Goal: Information Seeking & Learning: Check status

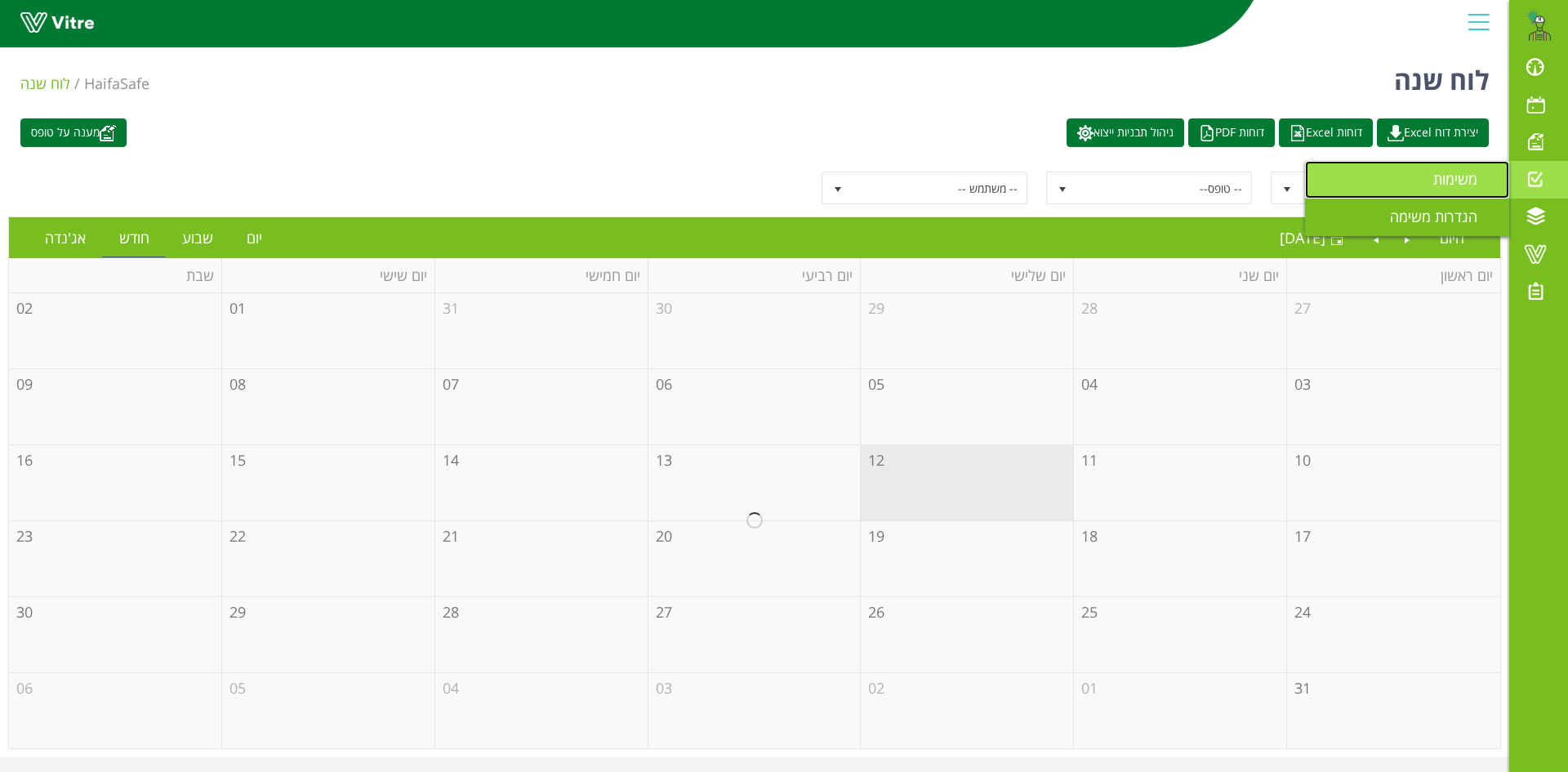
click at [1463, 181] on span "משימות" at bounding box center [1465, 179] width 64 height 20
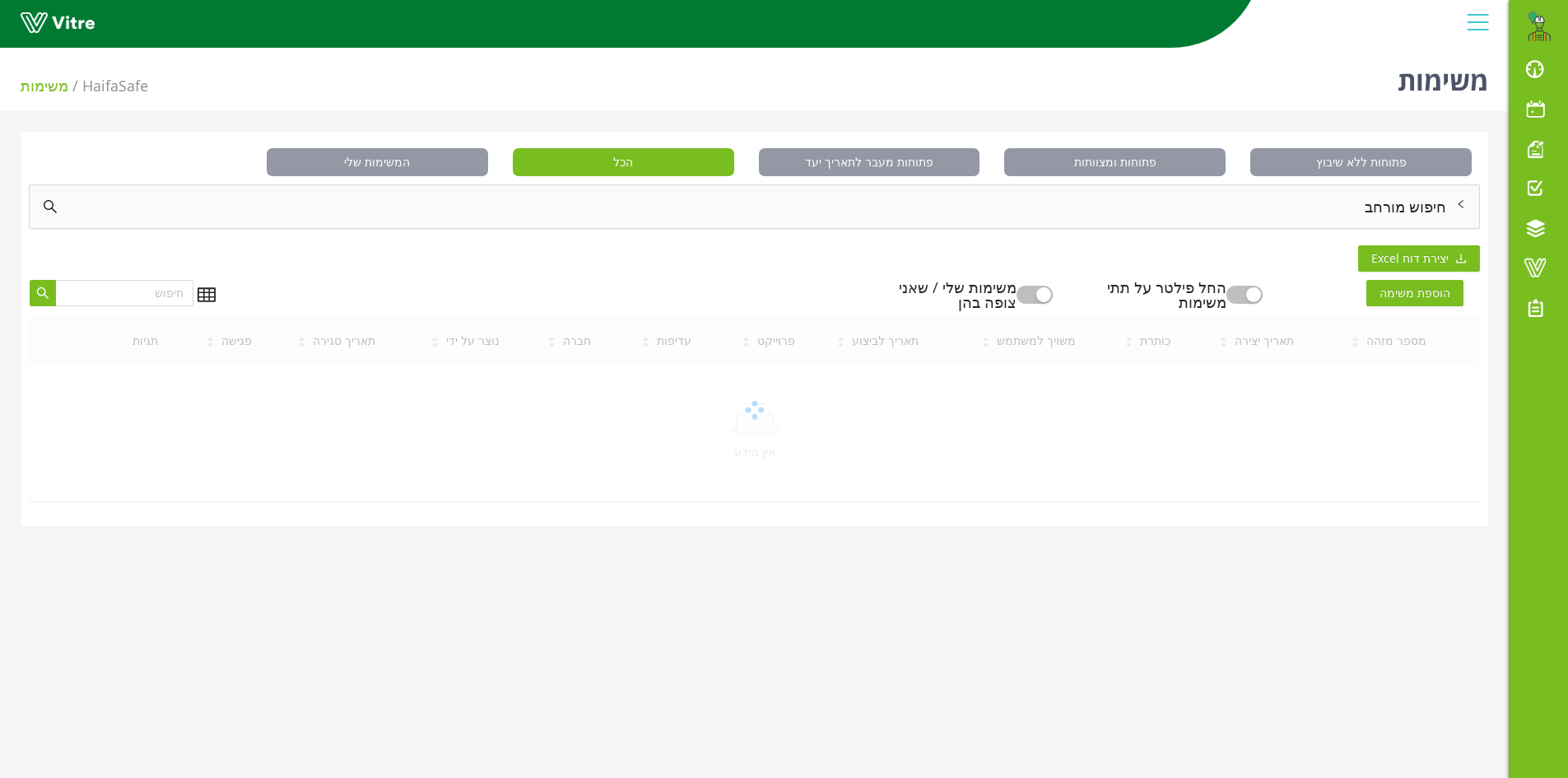
click at [1419, 211] on div "חיפוש מורחב" at bounding box center [754, 206] width 1450 height 42
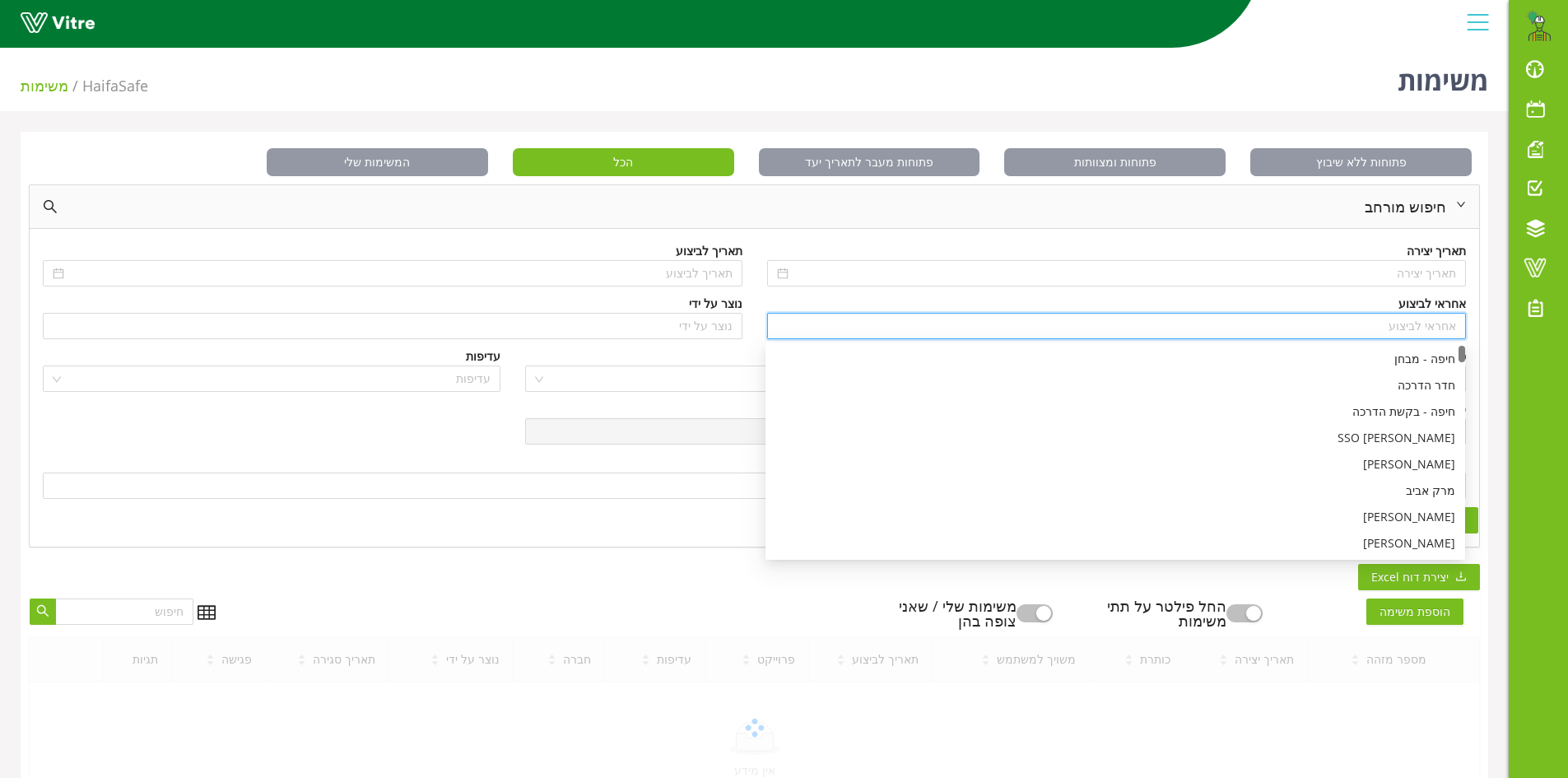
click at [1448, 324] on input "search" at bounding box center [1117, 326] width 679 height 25
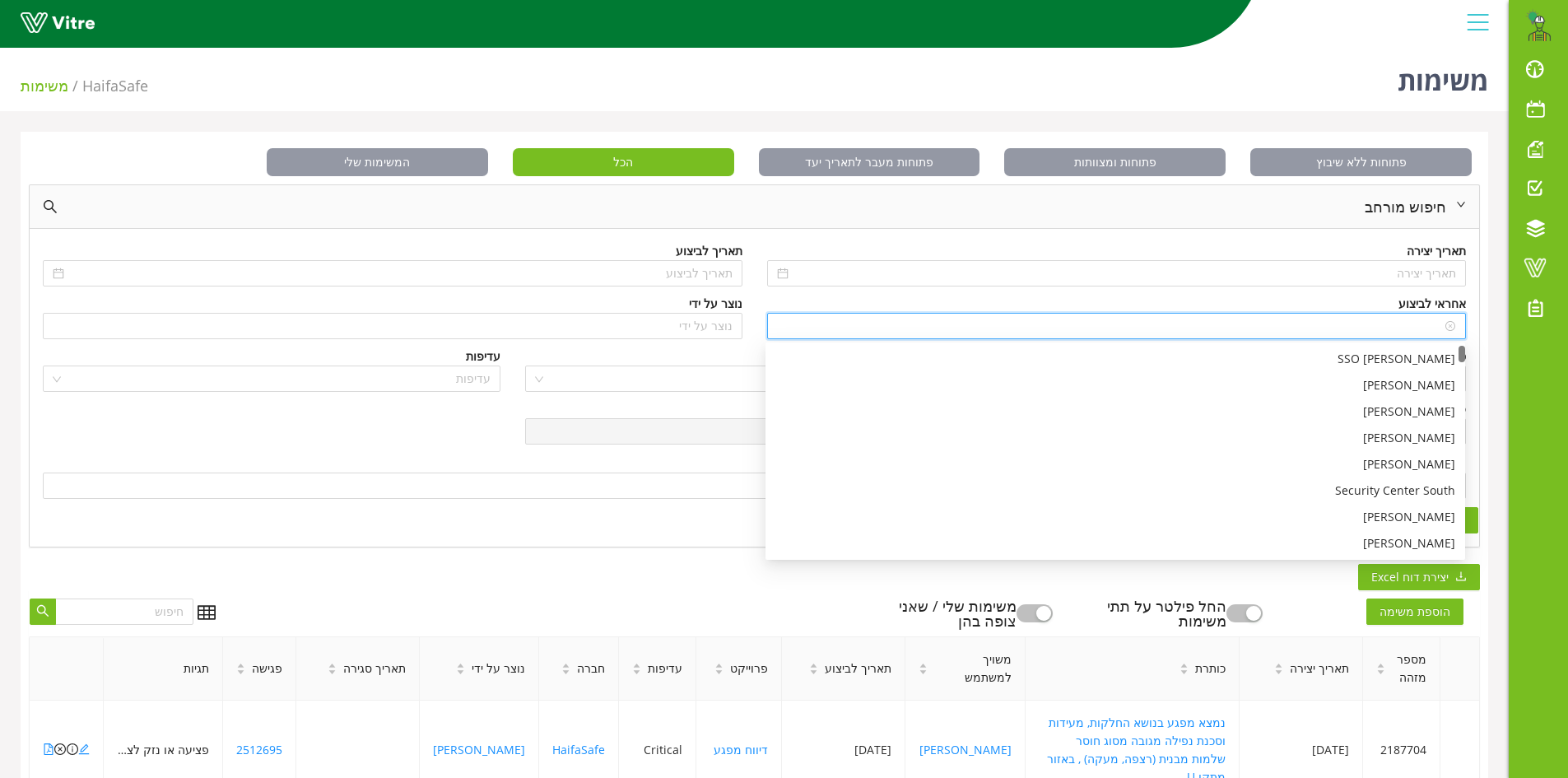
type input "n"
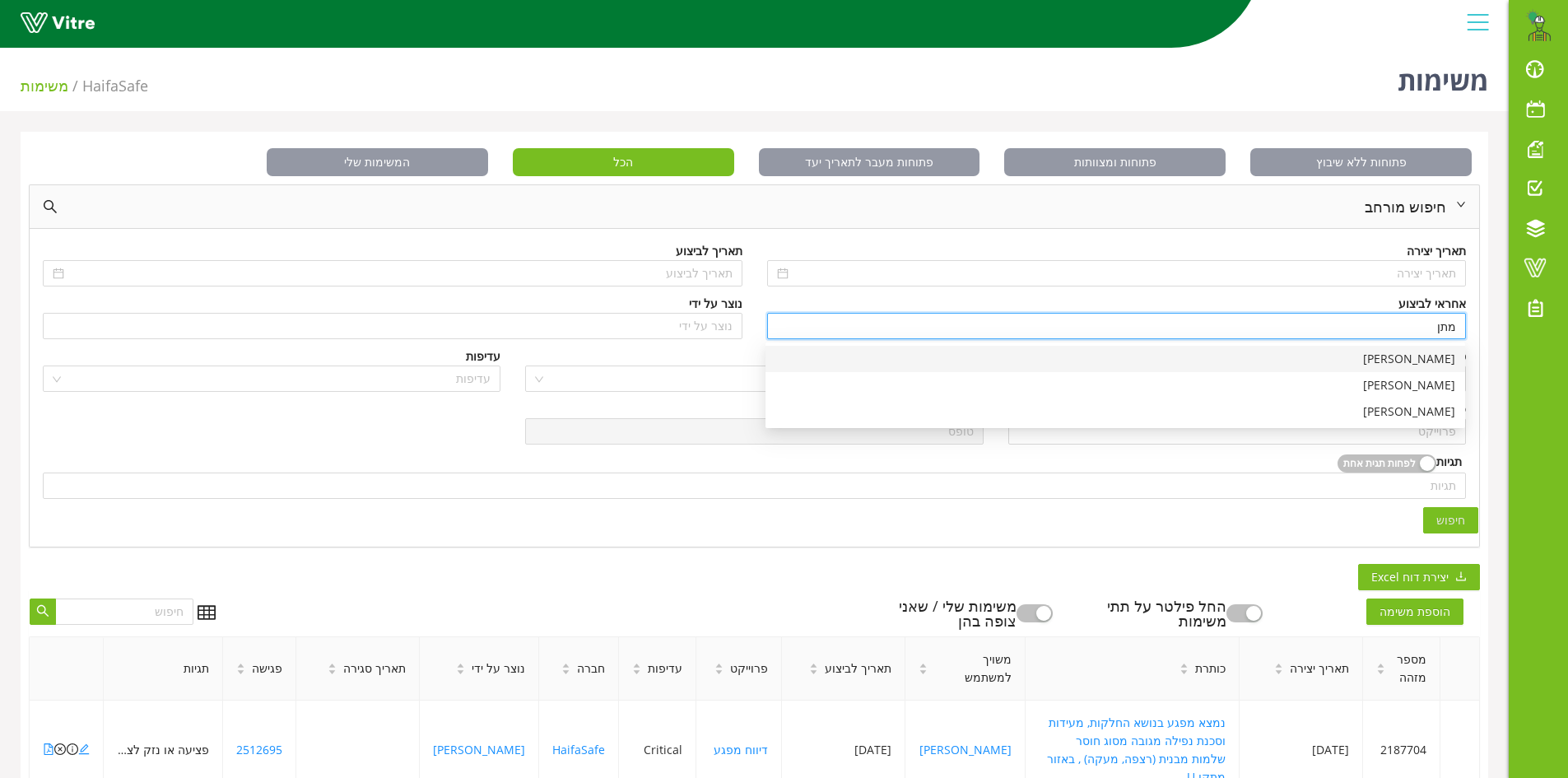
click at [1431, 360] on div "[PERSON_NAME]" at bounding box center [1115, 358] width 679 height 18
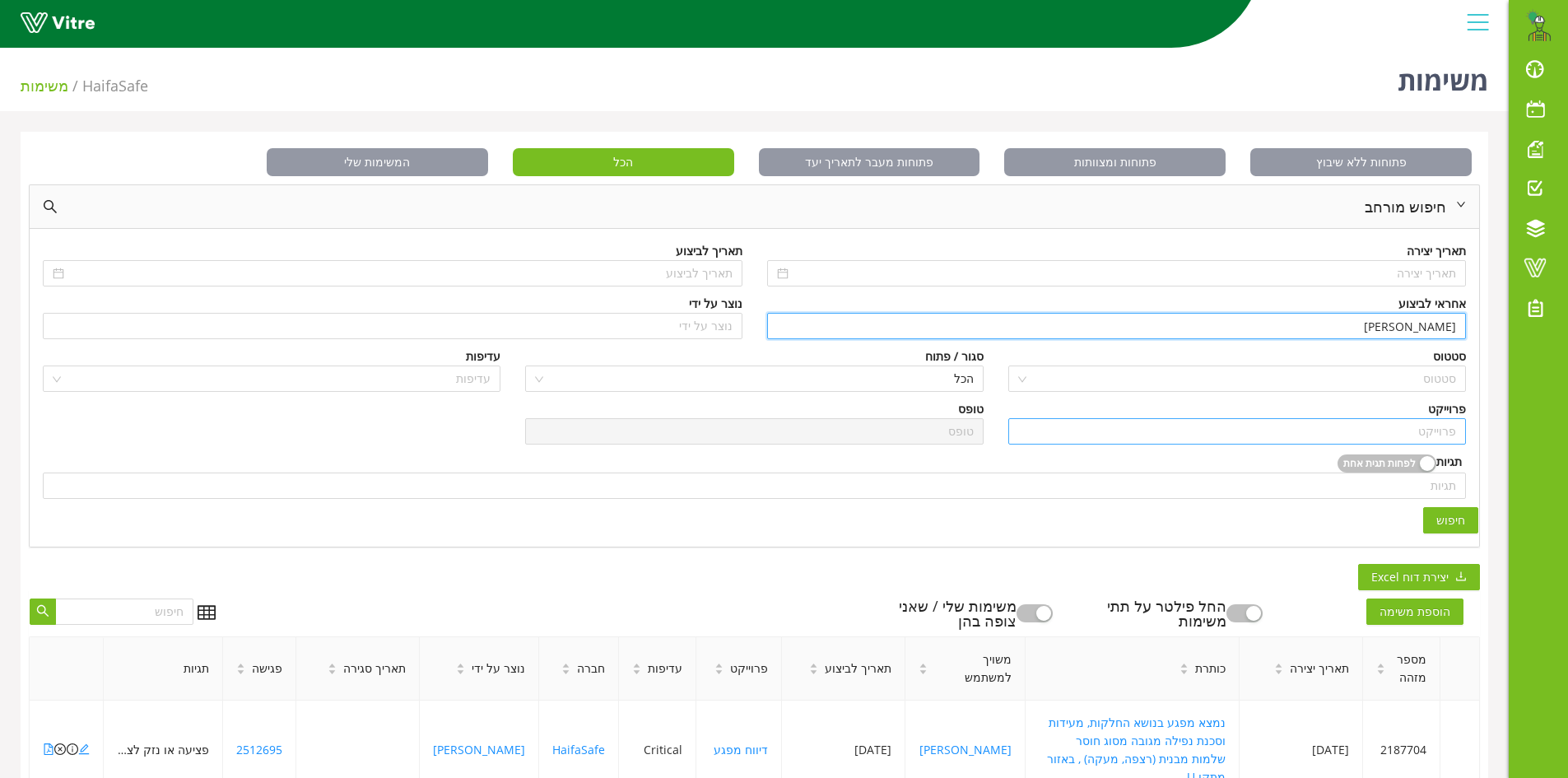
type input "[PERSON_NAME]"
click at [1446, 434] on input "search" at bounding box center [1236, 430] width 437 height 25
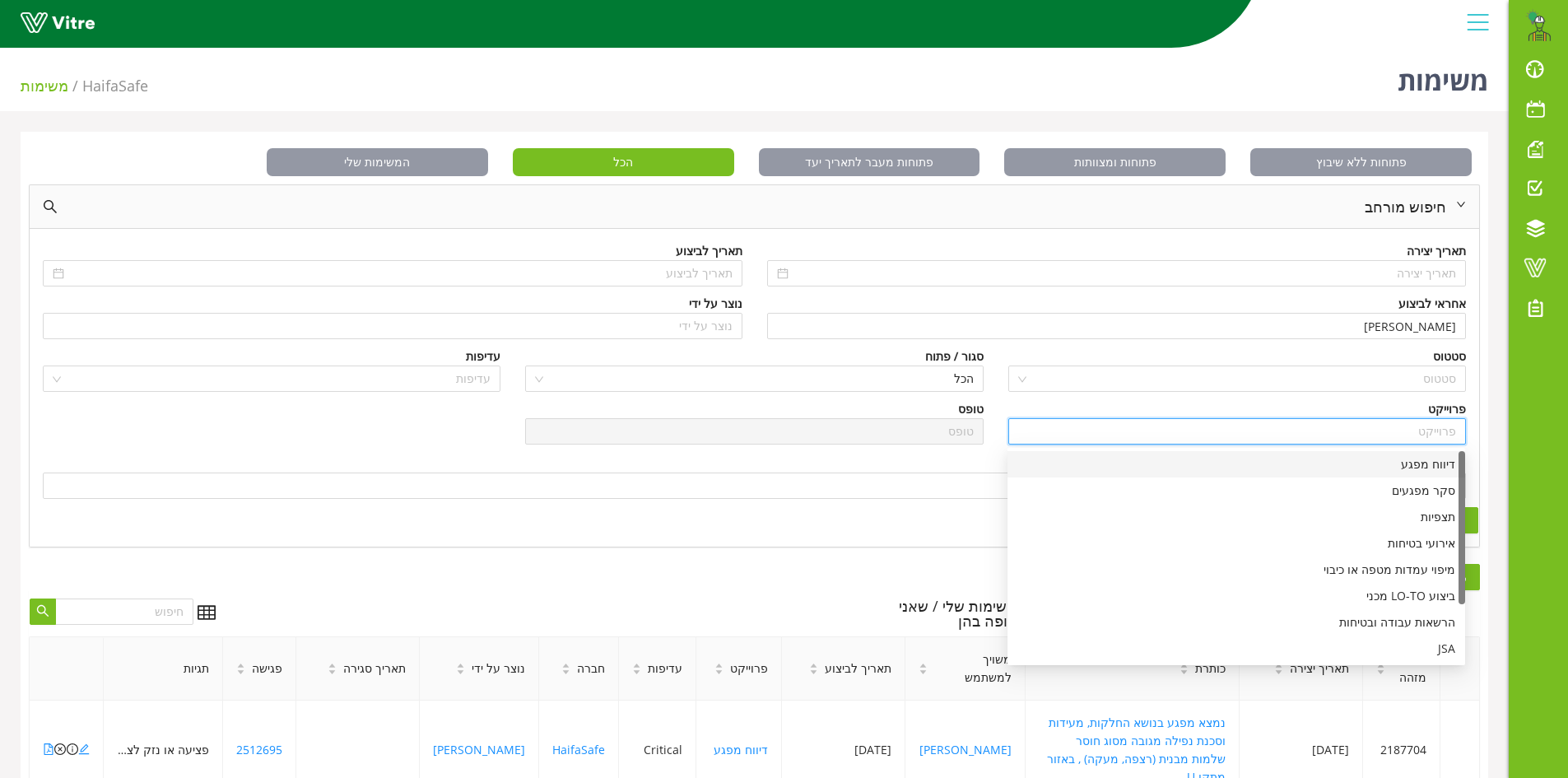
click at [1433, 467] on div "דיווח מפגע" at bounding box center [1235, 464] width 437 height 18
type input "דיווח מפגע"
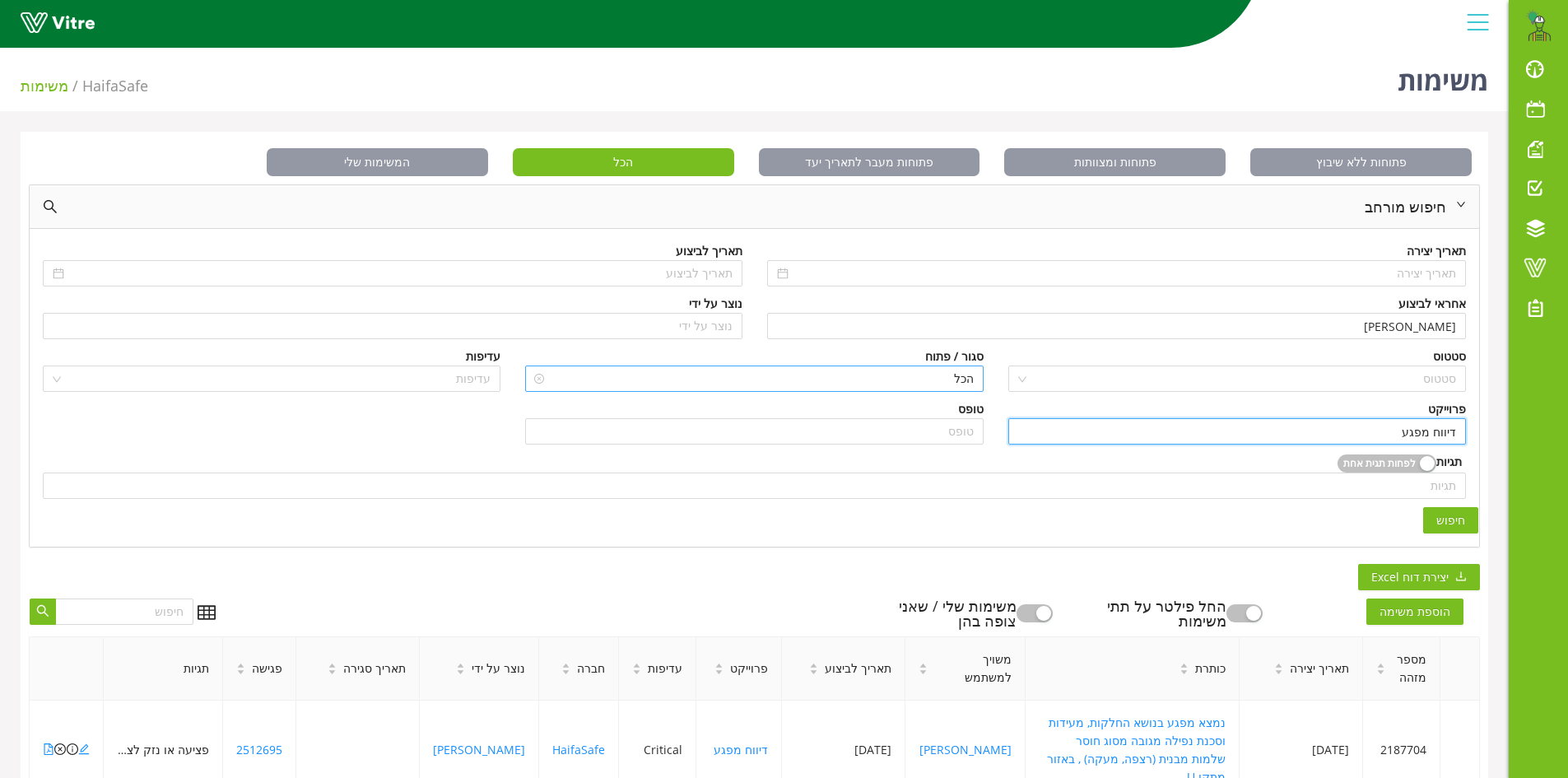
click at [944, 379] on span "הכל" at bounding box center [753, 378] width 437 height 25
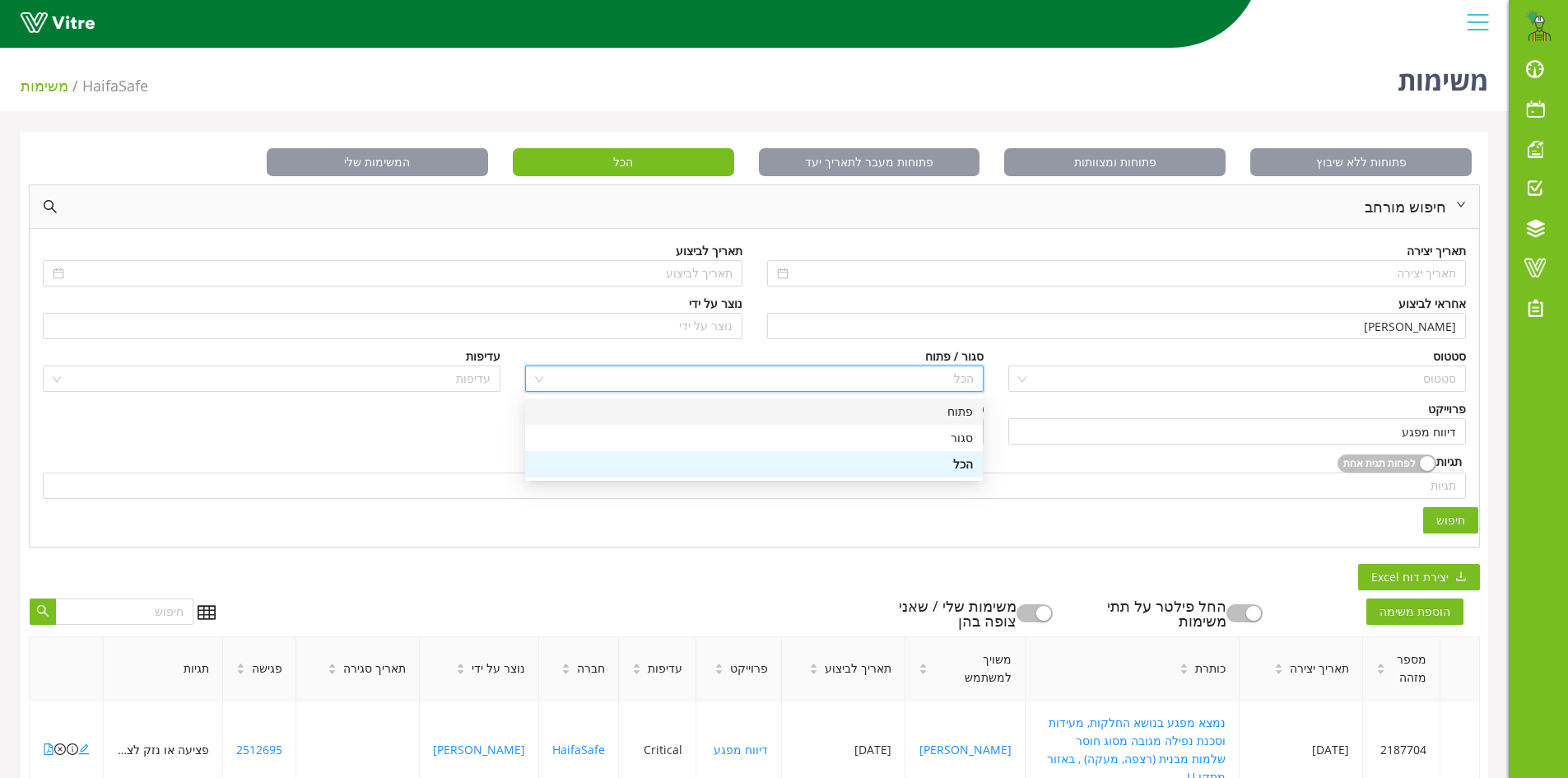
click at [954, 411] on div "פתוח" at bounding box center [753, 412] width 437 height 18
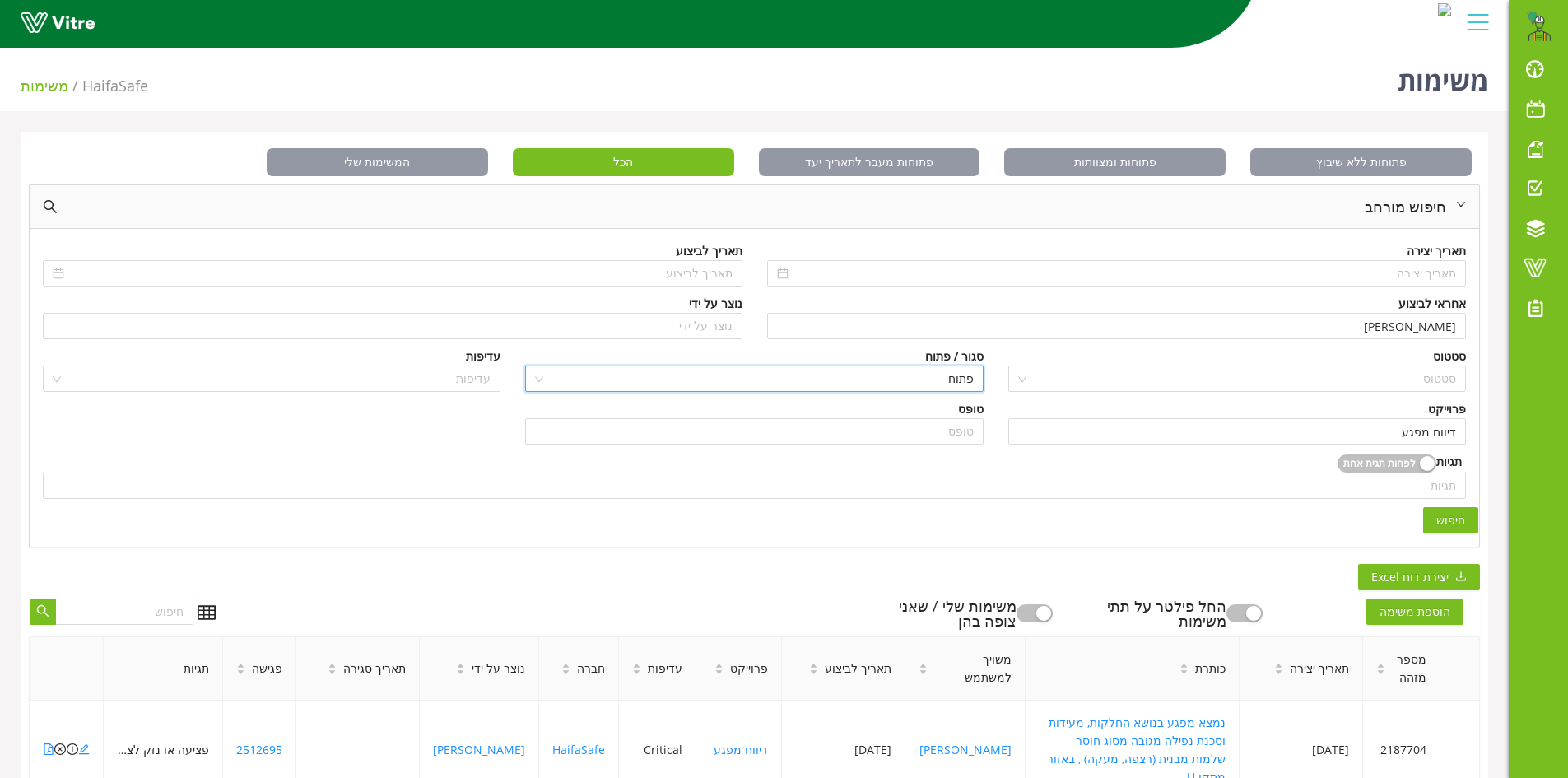
click at [1464, 516] on span "חיפוש" at bounding box center [1450, 520] width 29 height 18
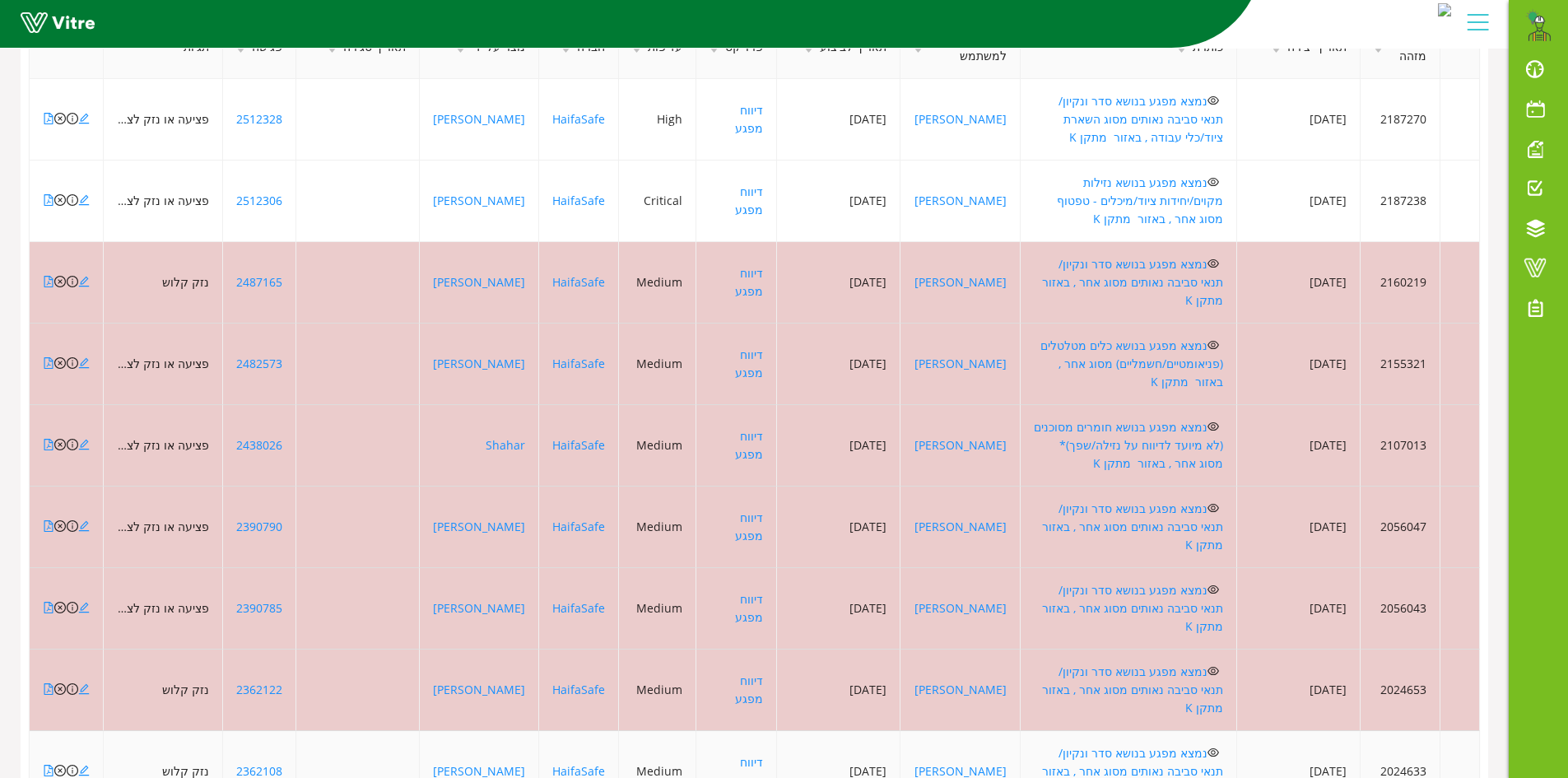
scroll to position [646, 0]
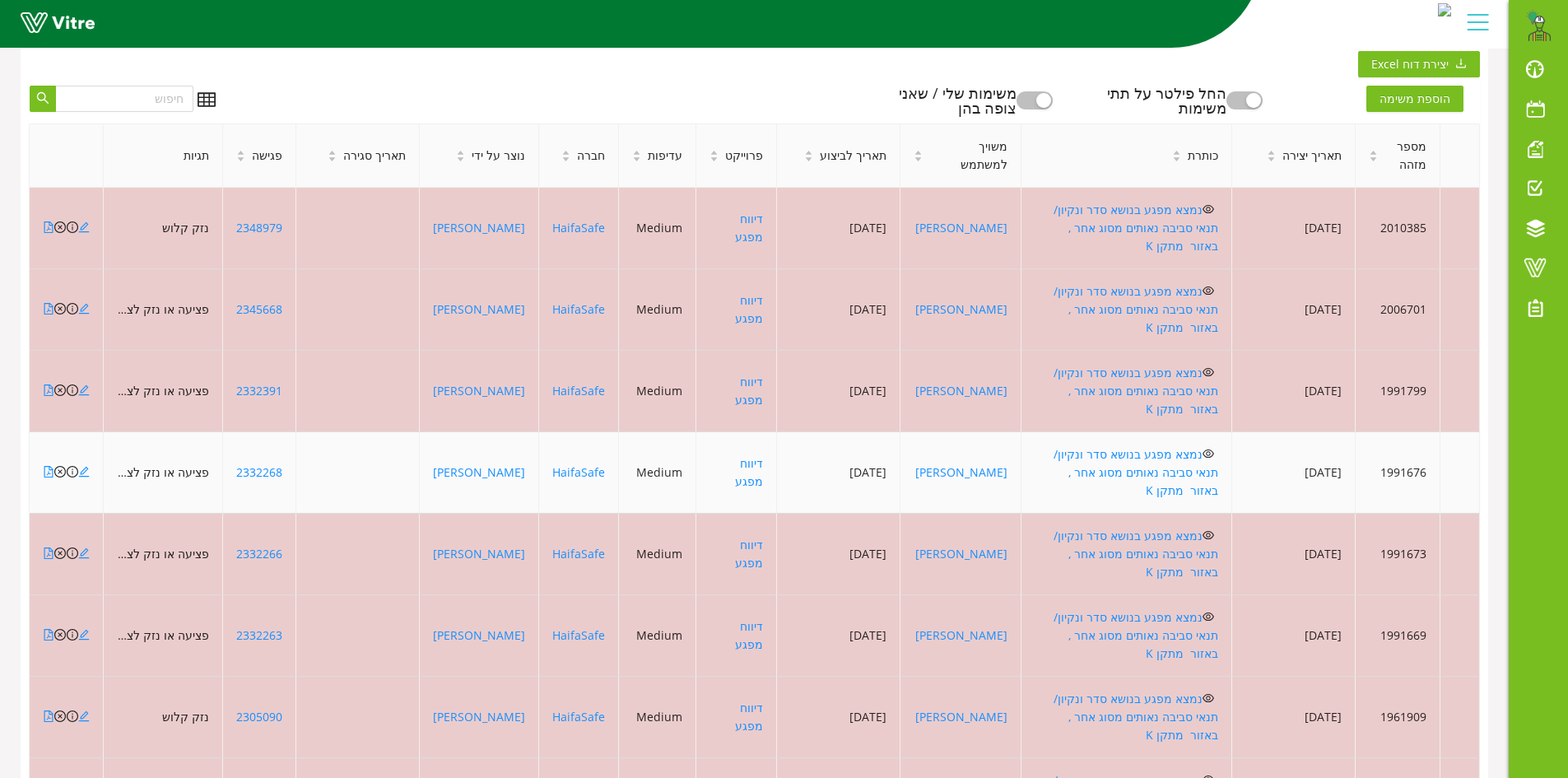
scroll to position [519, 0]
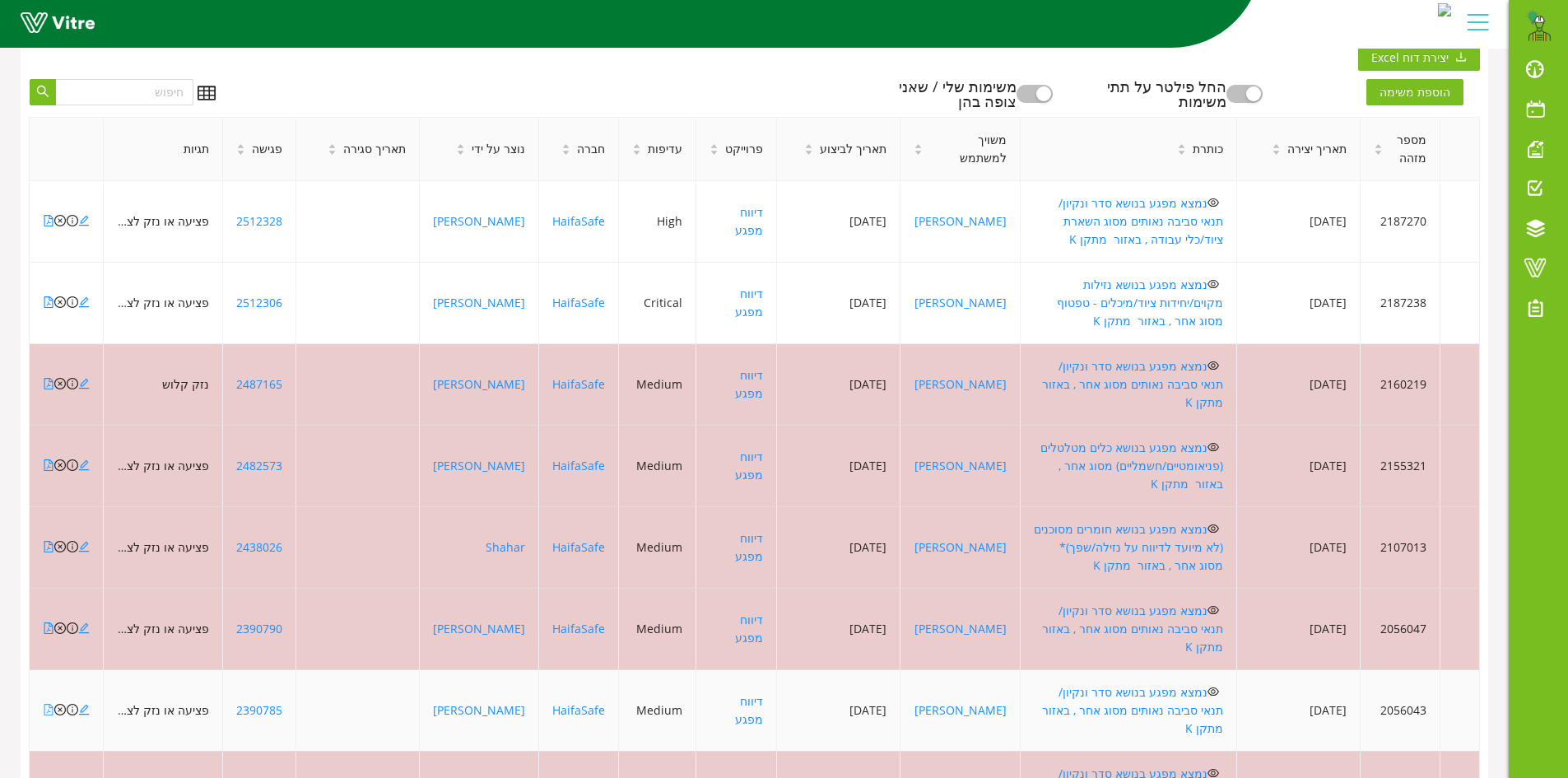
click at [48, 704] on icon "file-pdf" at bounding box center [48, 710] width 12 height 12
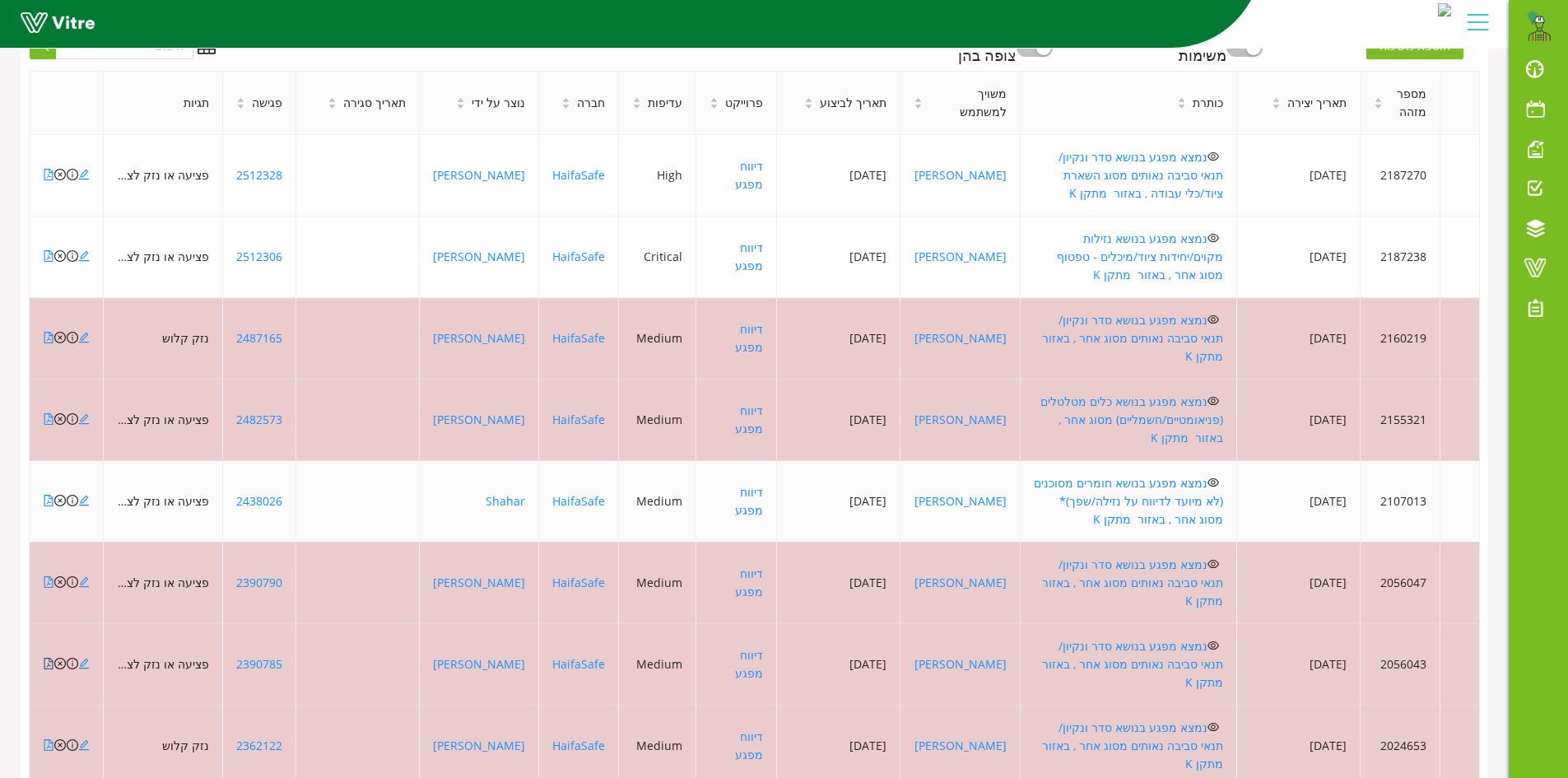
scroll to position [646, 0]
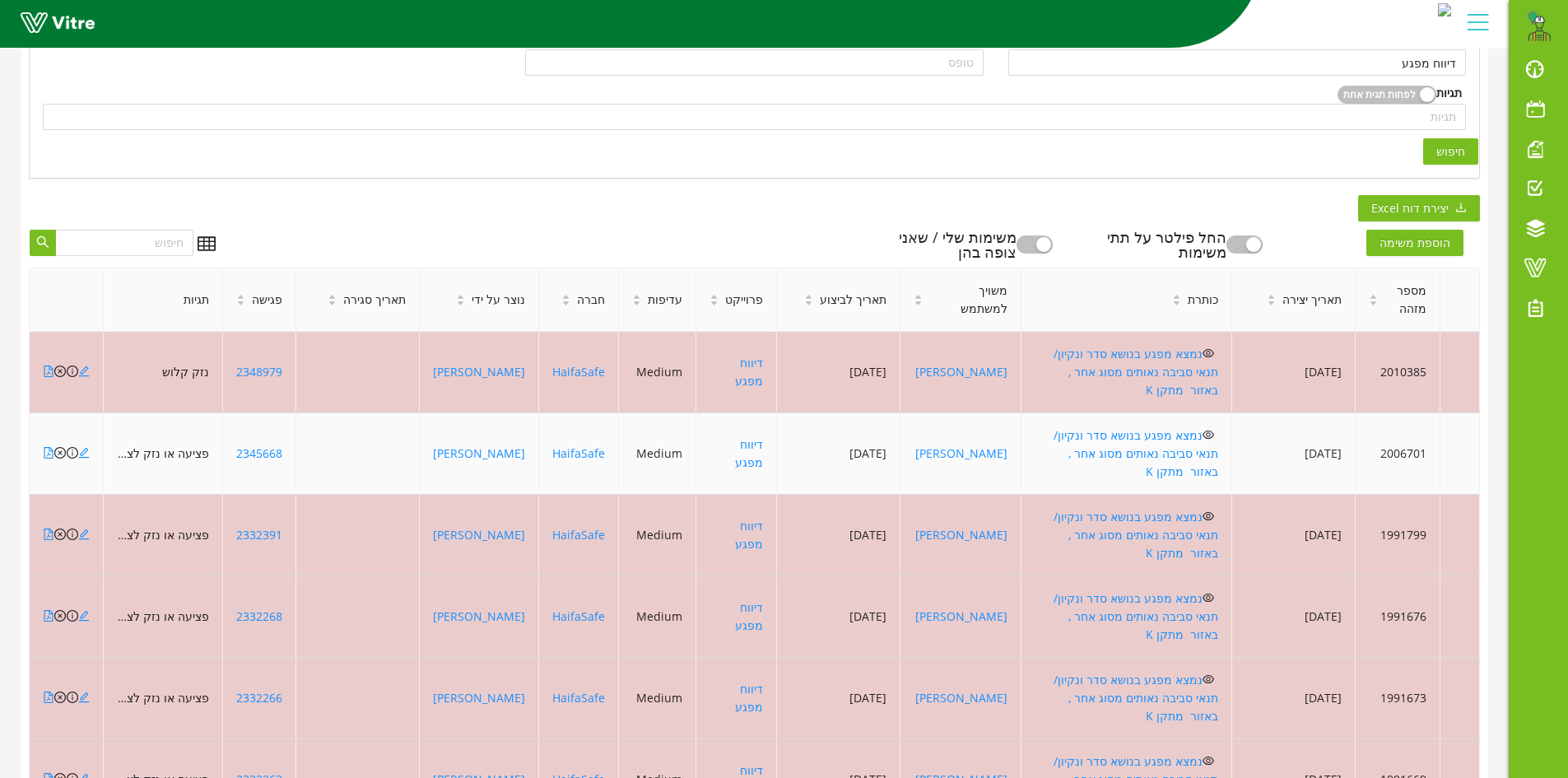
scroll to position [519, 0]
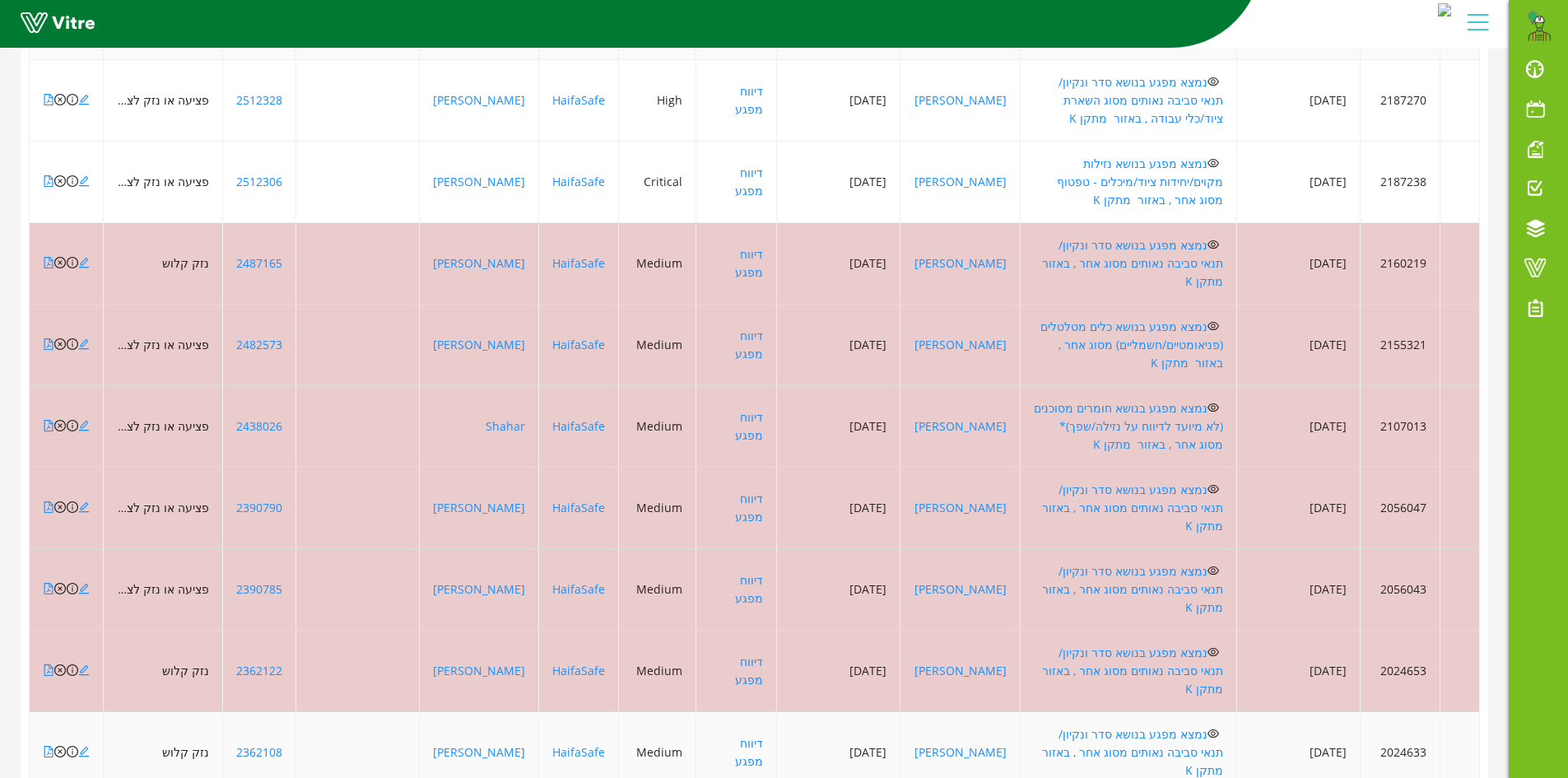
scroll to position [646, 0]
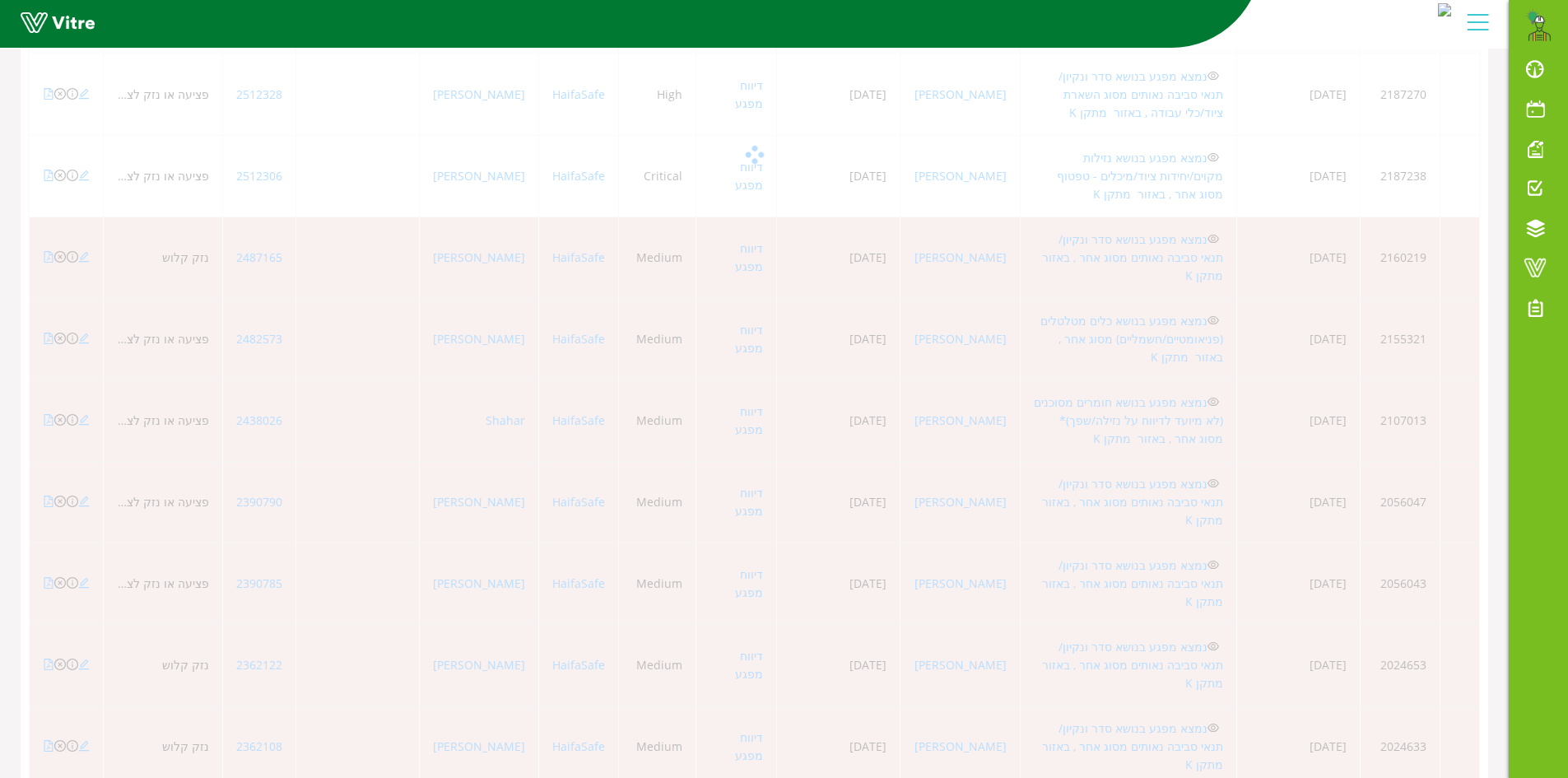
scroll to position [519, 0]
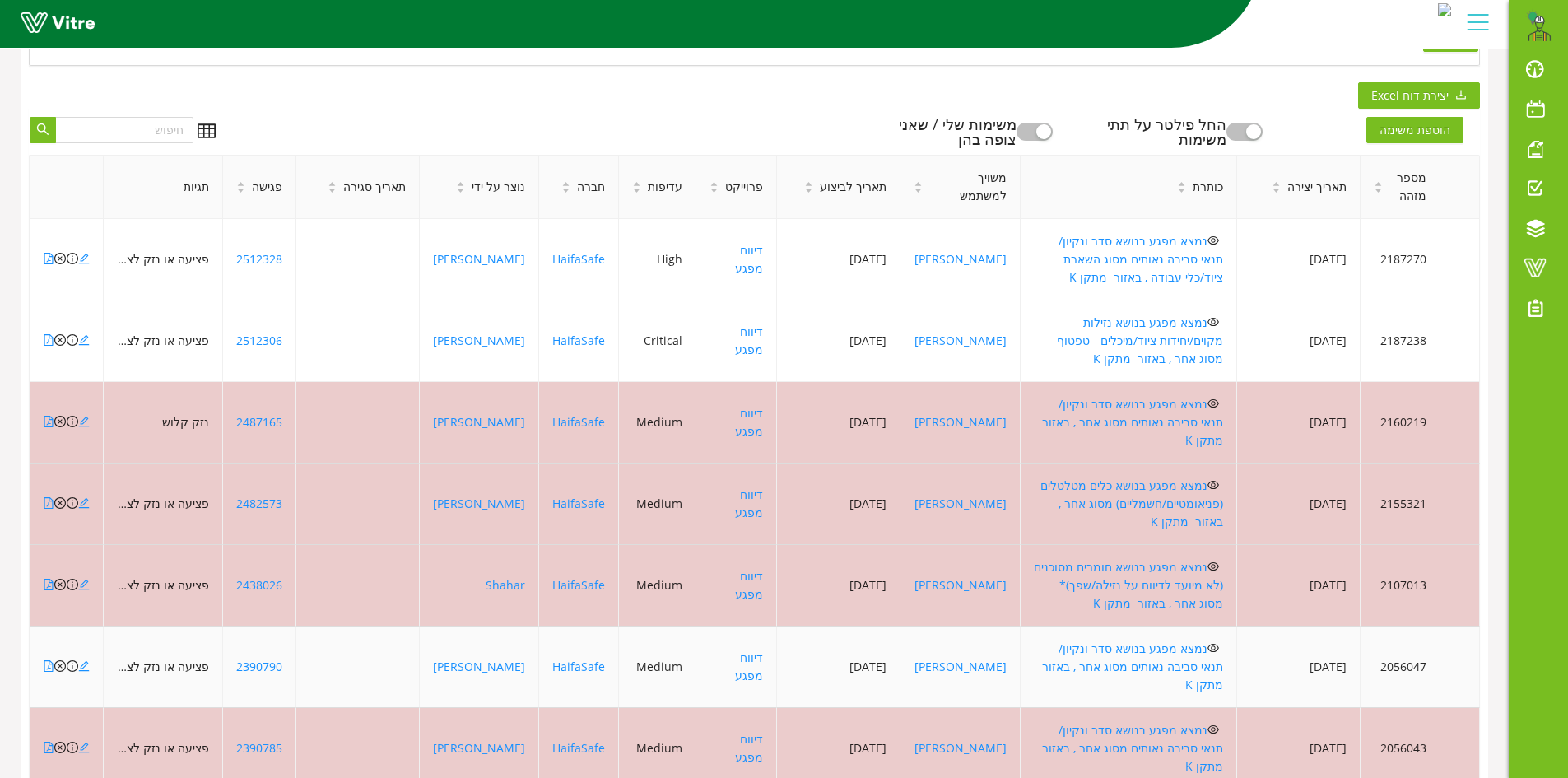
scroll to position [646, 0]
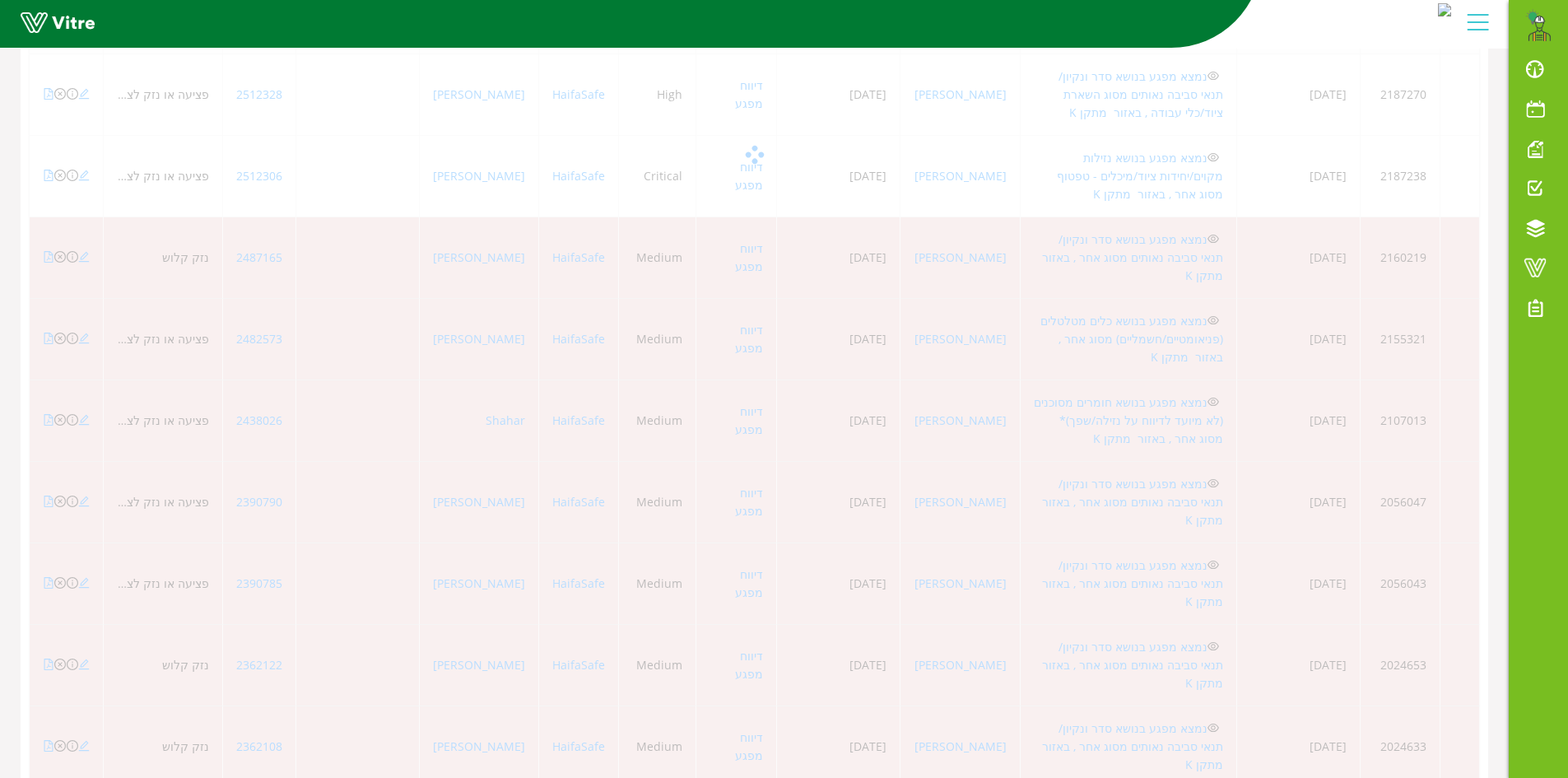
scroll to position [519, 0]
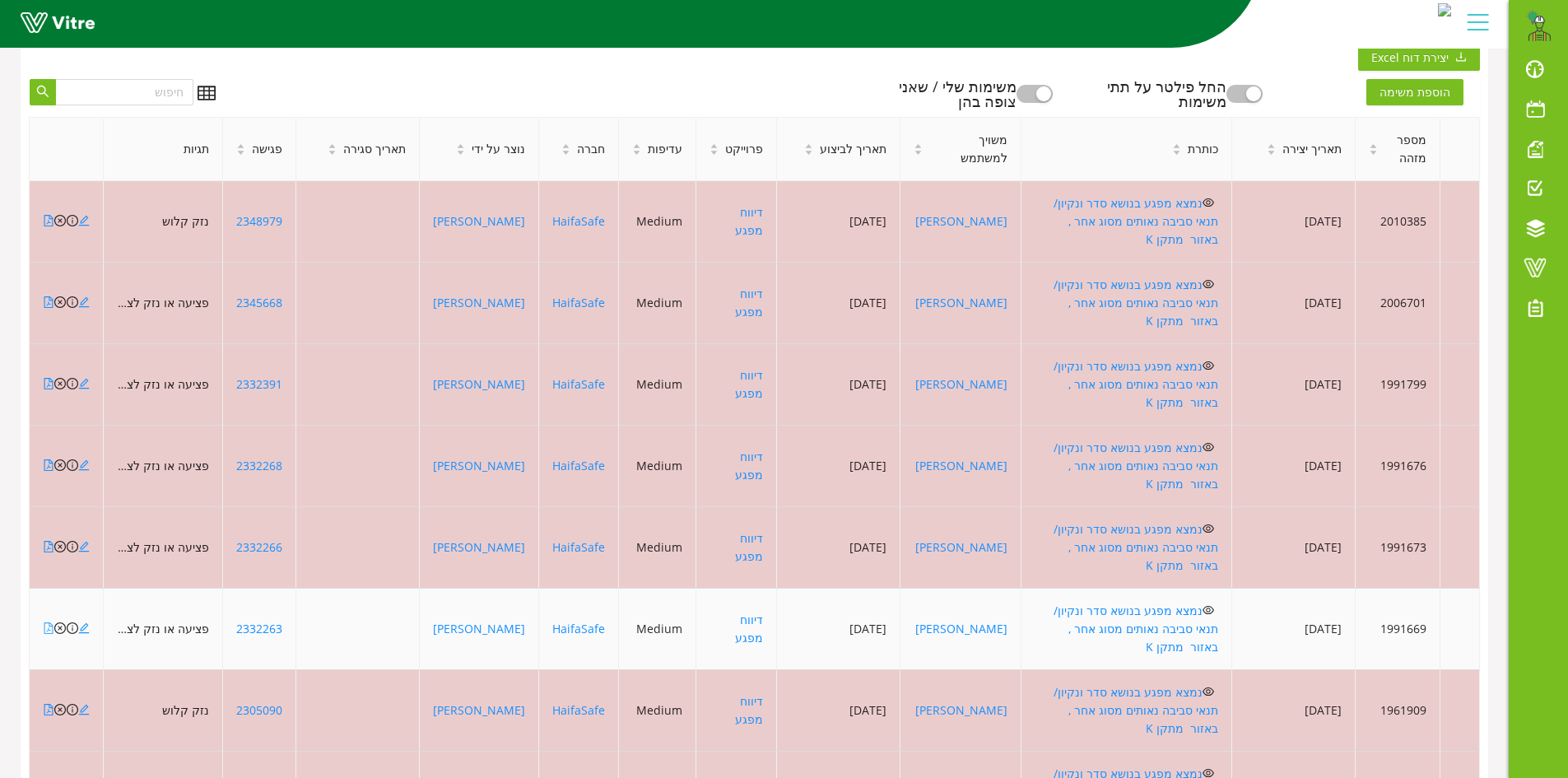
click at [48, 622] on icon "file-pdf" at bounding box center [48, 628] width 12 height 12
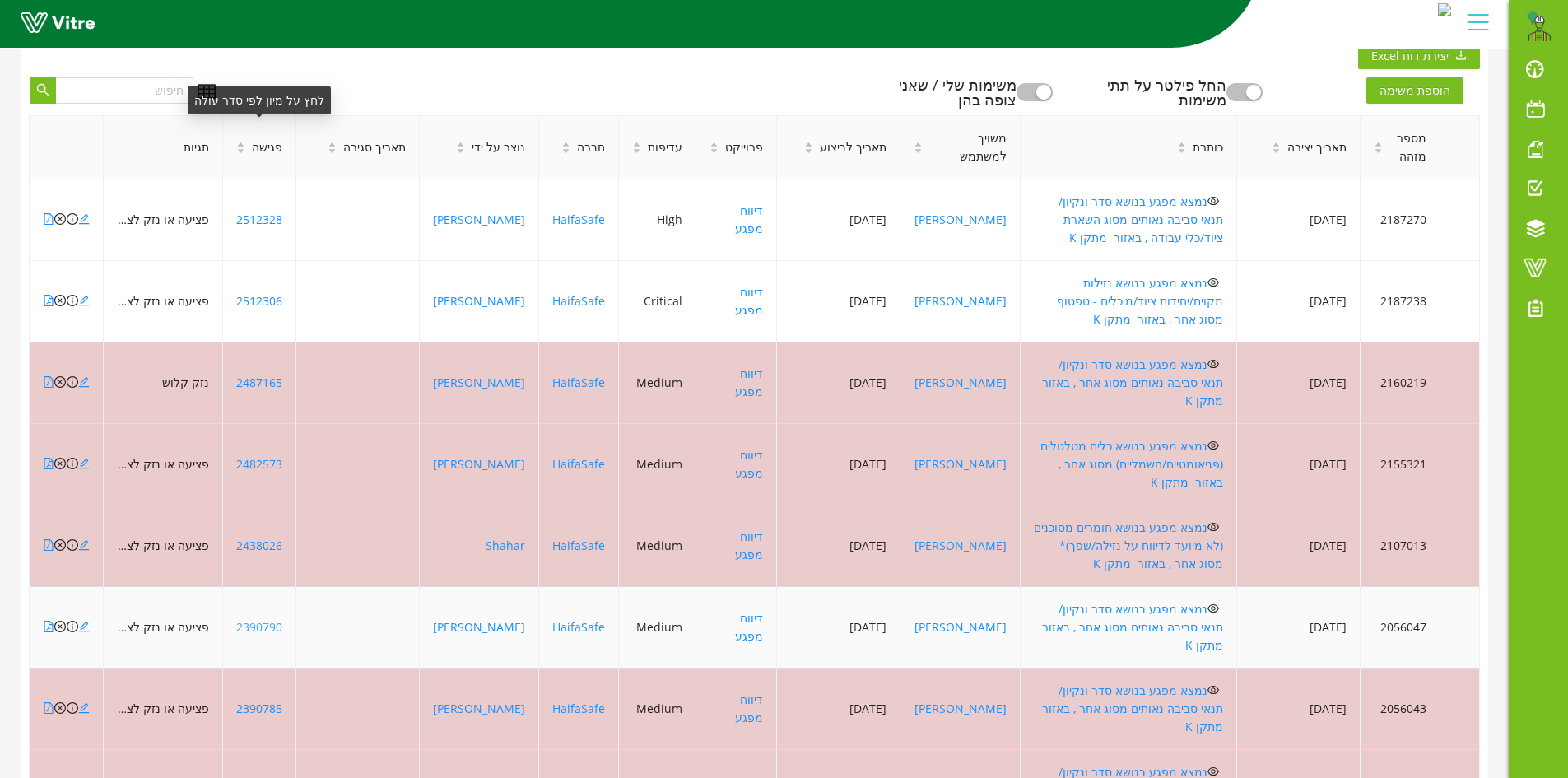
scroll to position [601, 0]
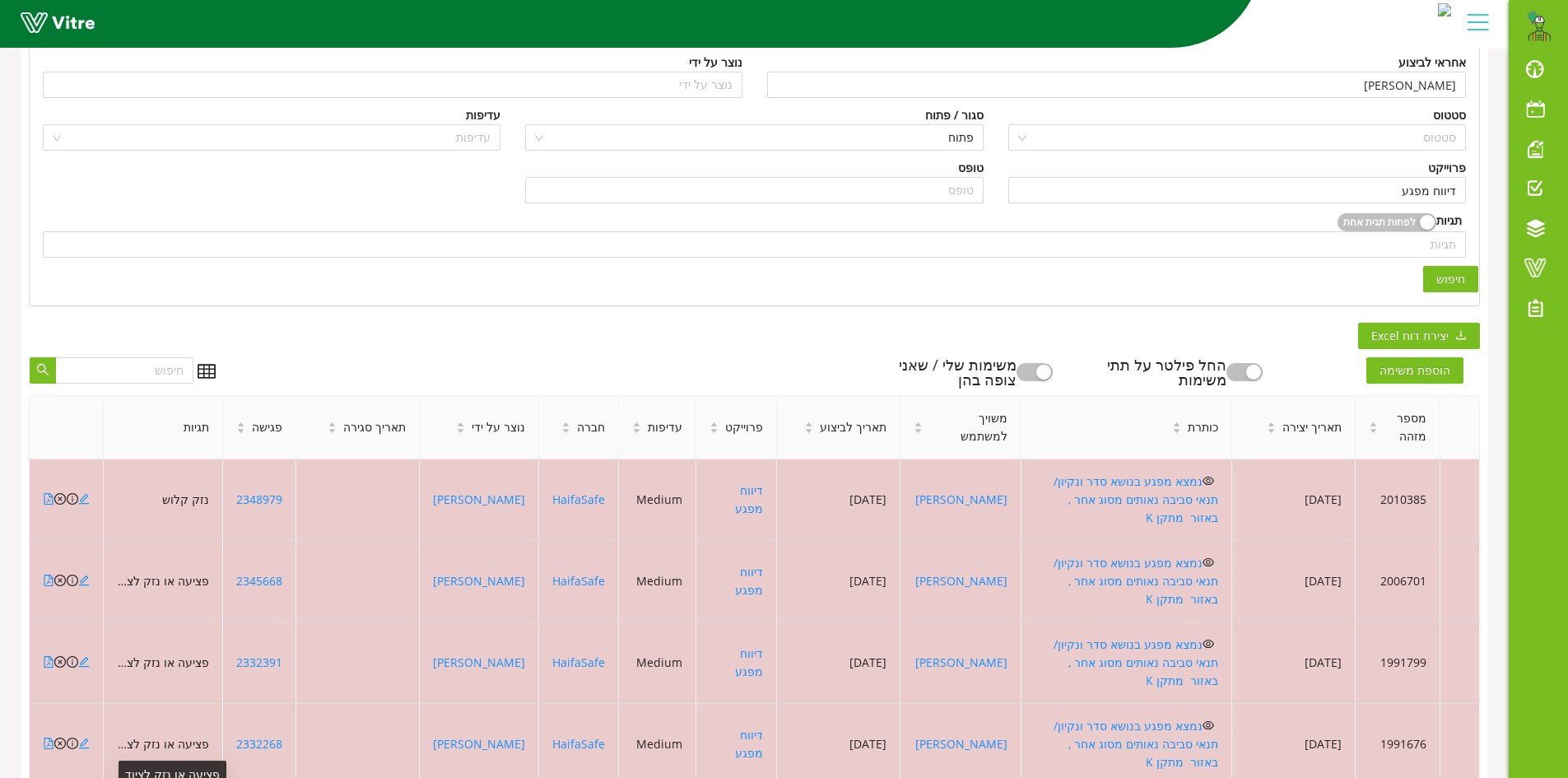
scroll to position [191, 0]
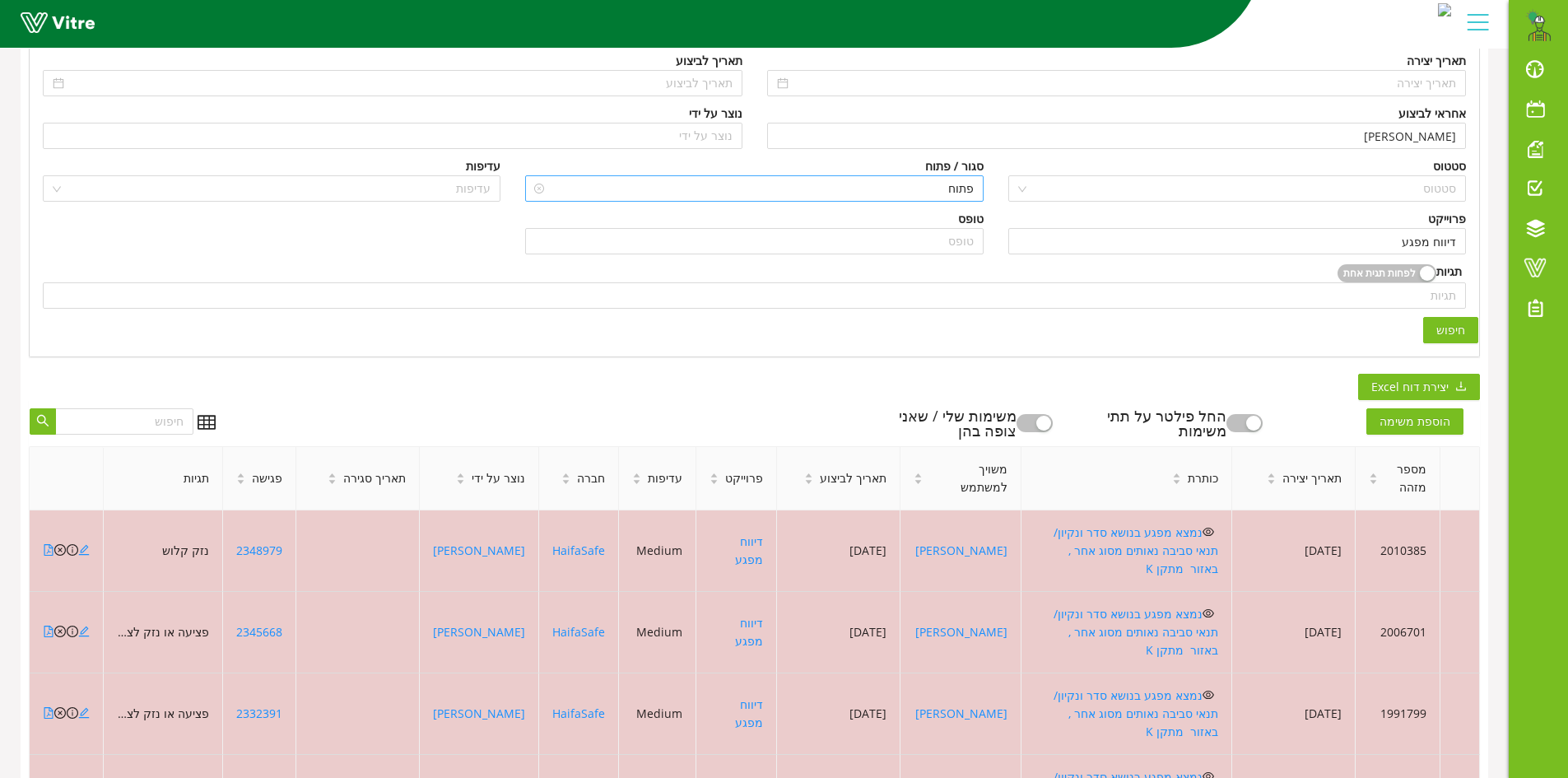
click at [918, 188] on span "פתוח" at bounding box center [753, 188] width 437 height 25
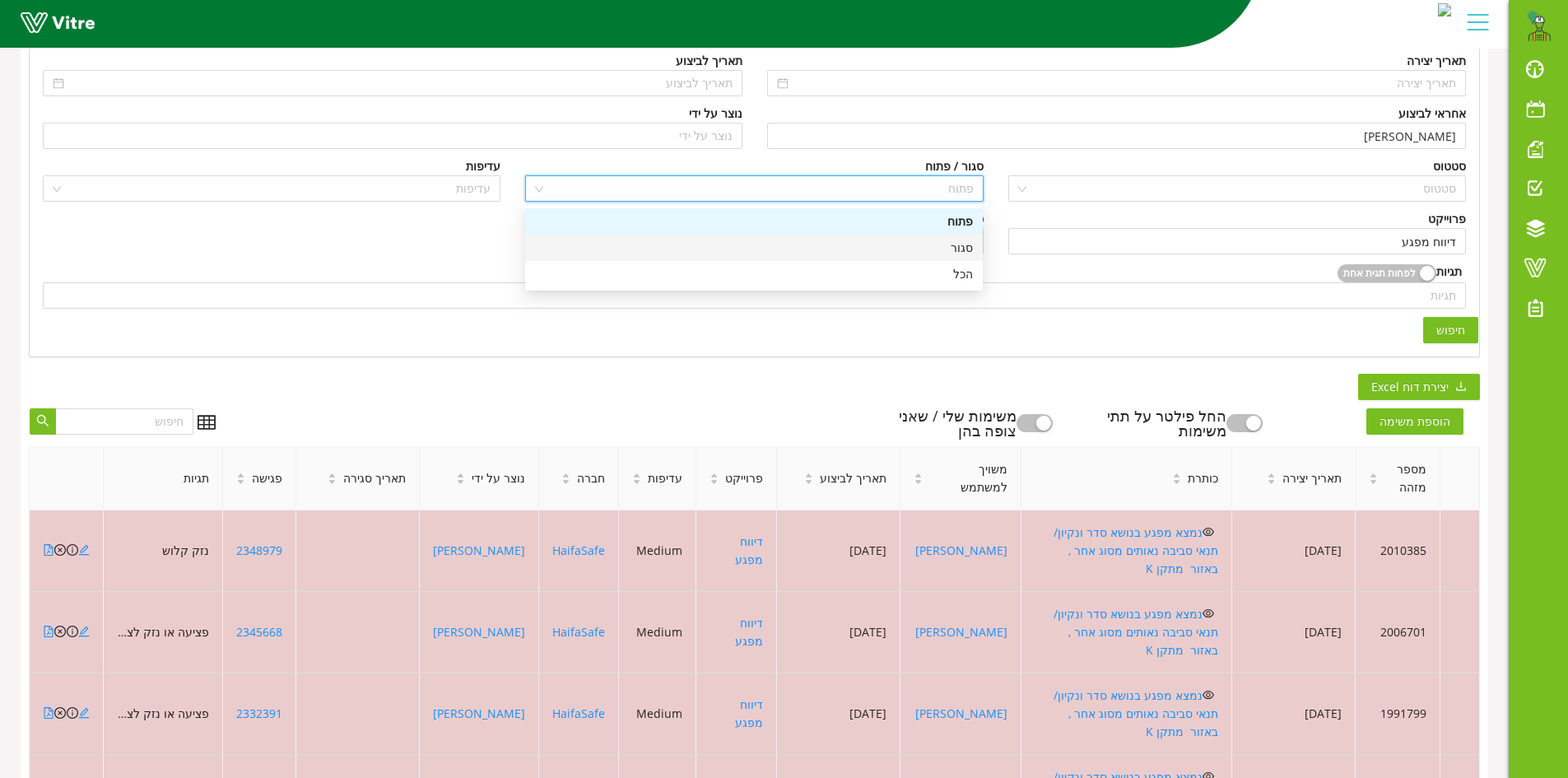
click at [960, 253] on div "סגור" at bounding box center [753, 248] width 437 height 18
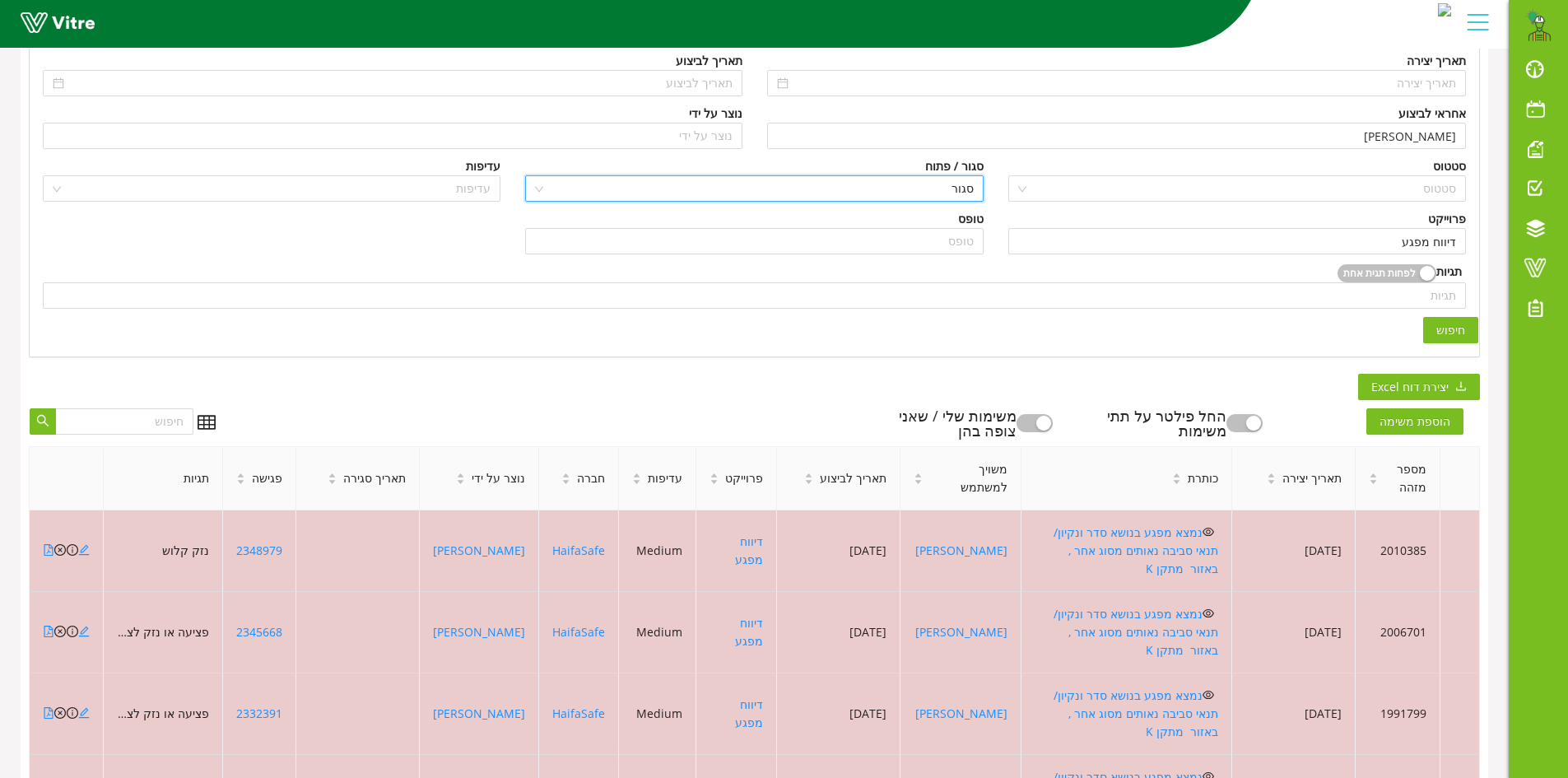
click at [1456, 332] on span "חיפוש" at bounding box center [1450, 330] width 29 height 18
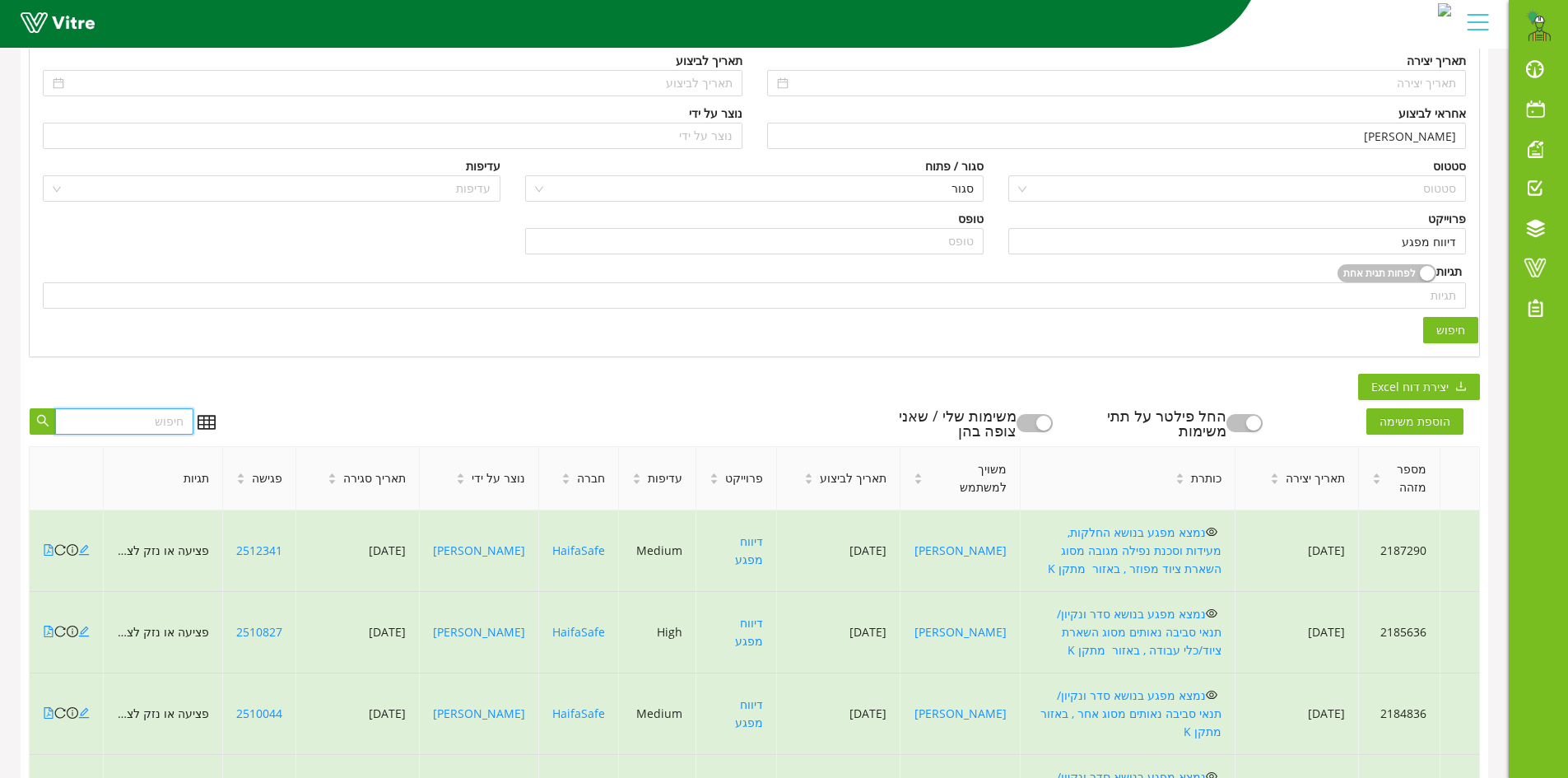
click at [131, 418] on input "text" at bounding box center [124, 421] width 138 height 27
click at [199, 419] on icon "table" at bounding box center [206, 422] width 18 height 18
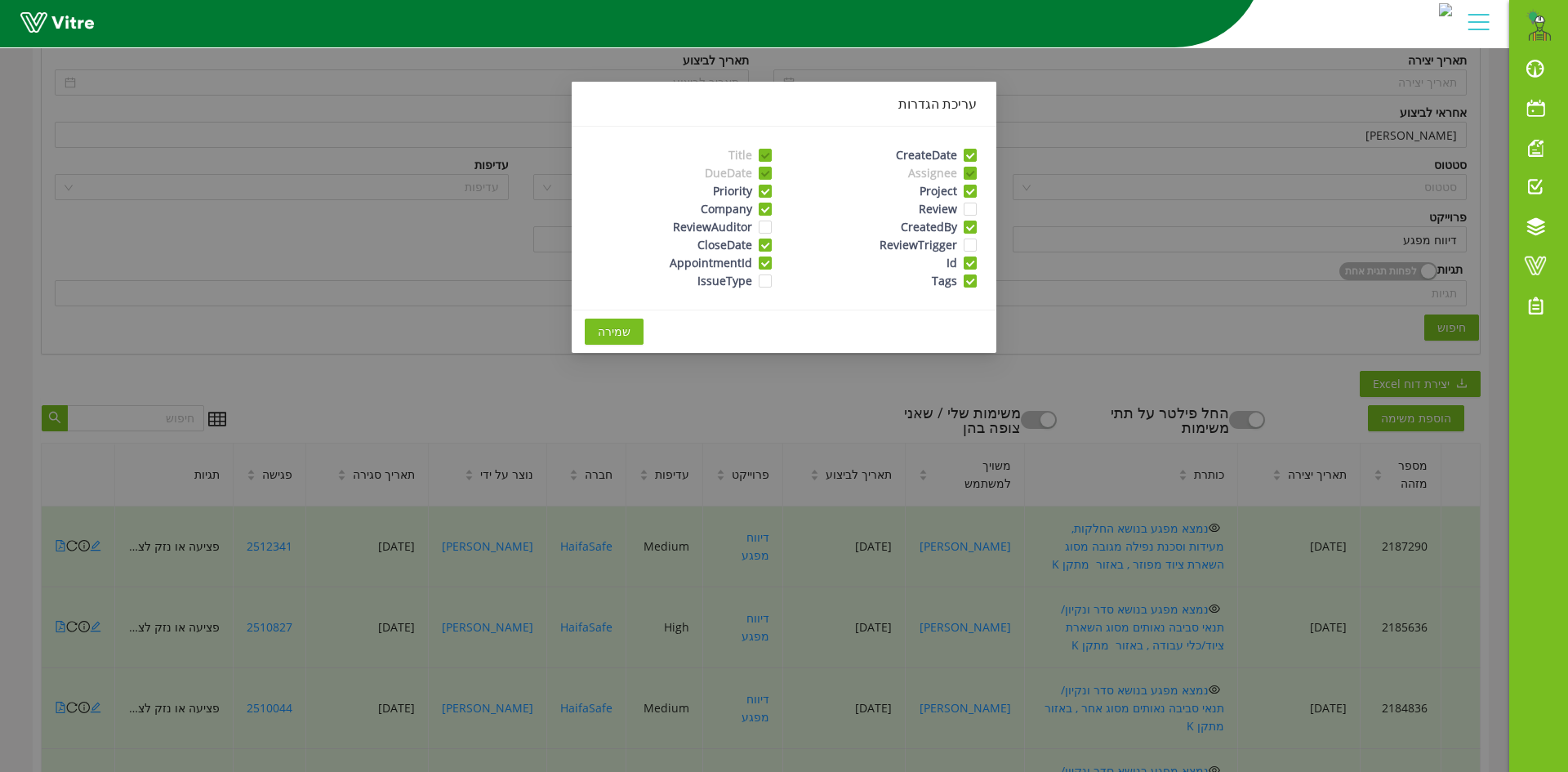
click at [202, 414] on div "עריכת הגדרות CreateDate Title Assignee DueDate Project Priority Review Company …" at bounding box center [784, 386] width 1568 height 772
click at [387, 370] on div "עריכת הגדרות CreateDate Title Assignee DueDate Project Priority Review Company …" at bounding box center [784, 386] width 1568 height 772
click at [1036, 342] on div "עריכת הגדרות CreateDate Title Assignee DueDate Project Priority Review Company …" at bounding box center [784, 386] width 1568 height 772
click at [611, 335] on span "שמירה" at bounding box center [613, 331] width 32 height 18
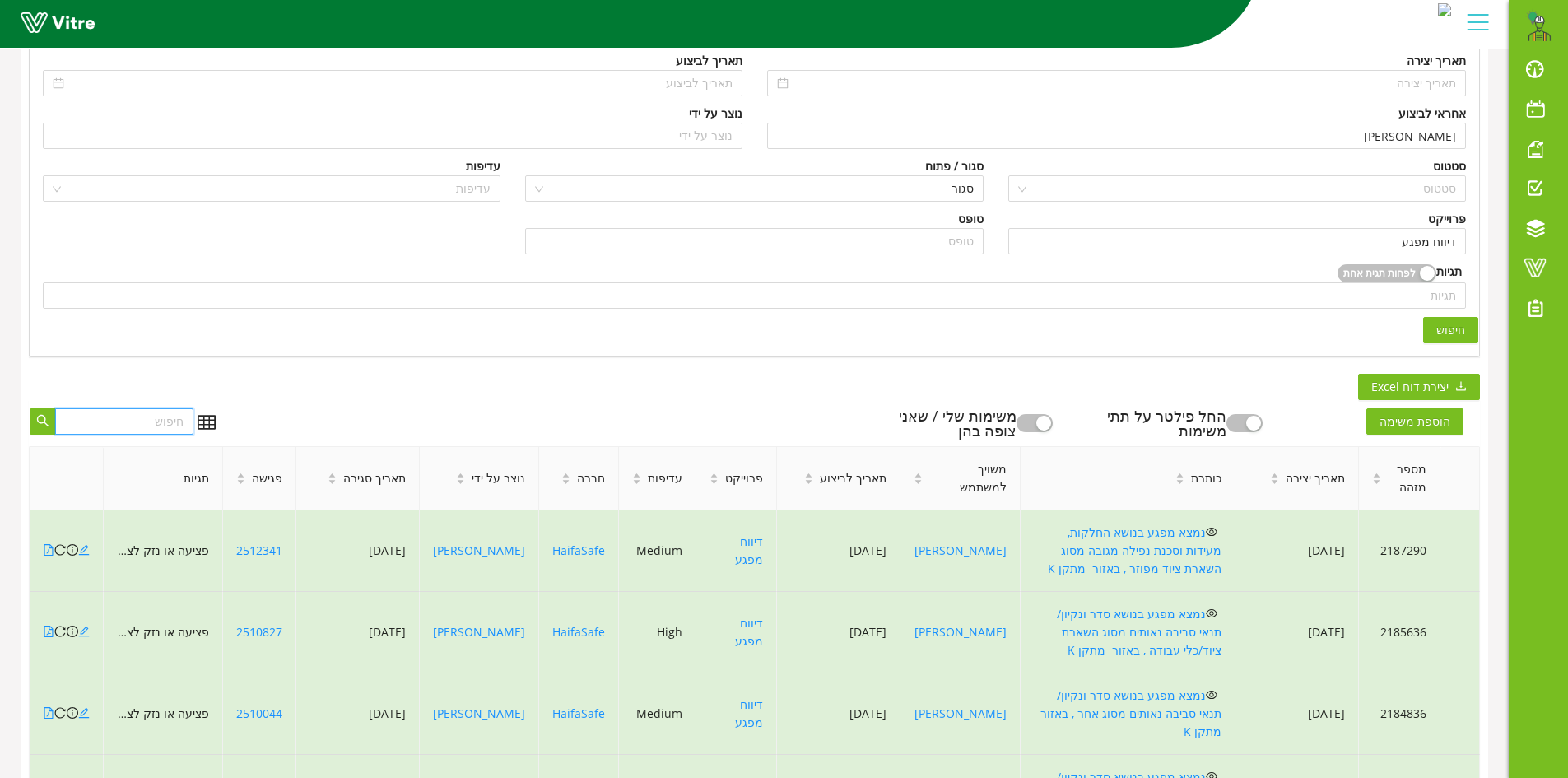
click at [85, 415] on input "text" at bounding box center [124, 421] width 138 height 27
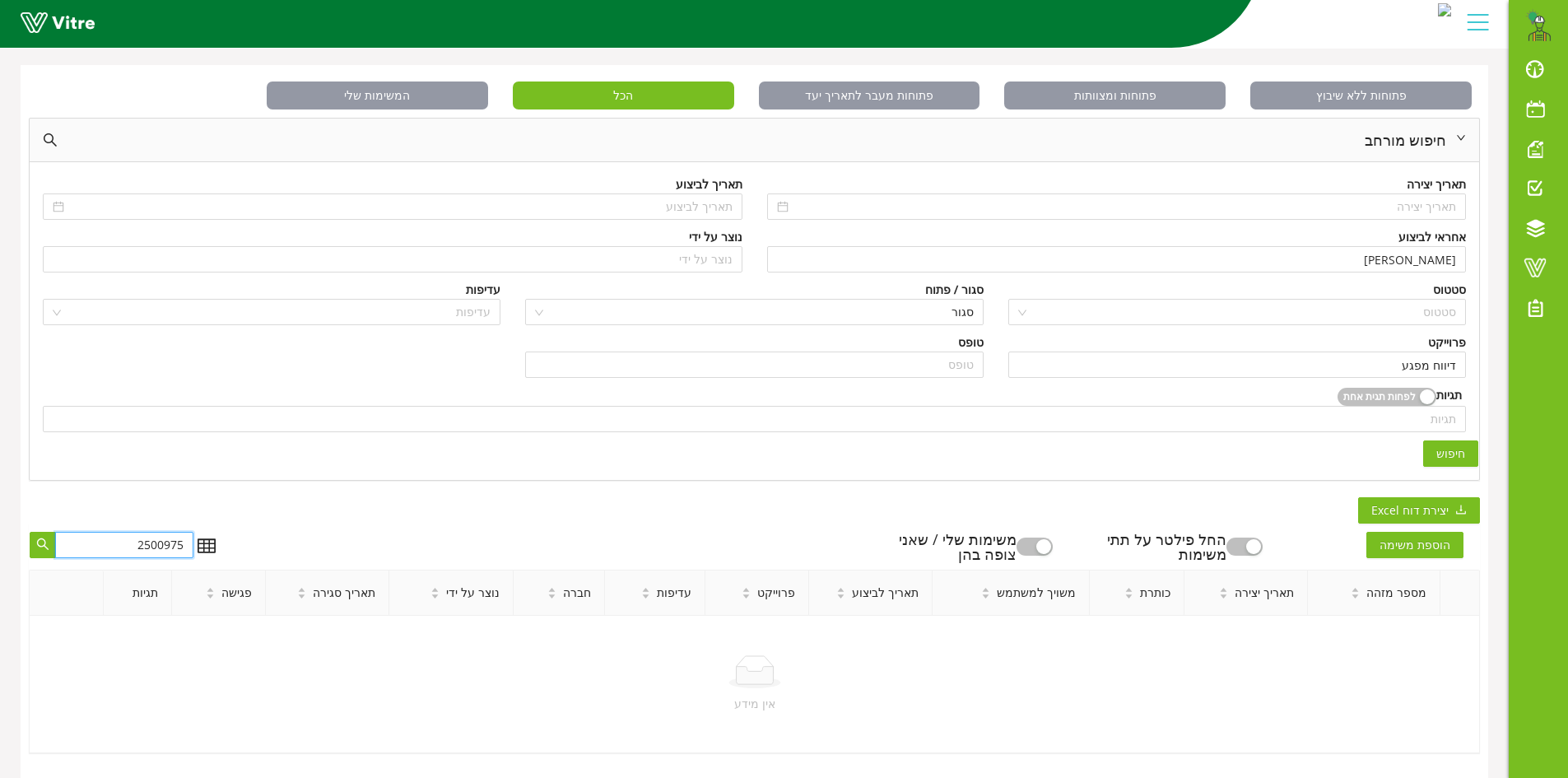
scroll to position [79, 0]
click at [42, 537] on icon "search" at bounding box center [42, 543] width 13 height 13
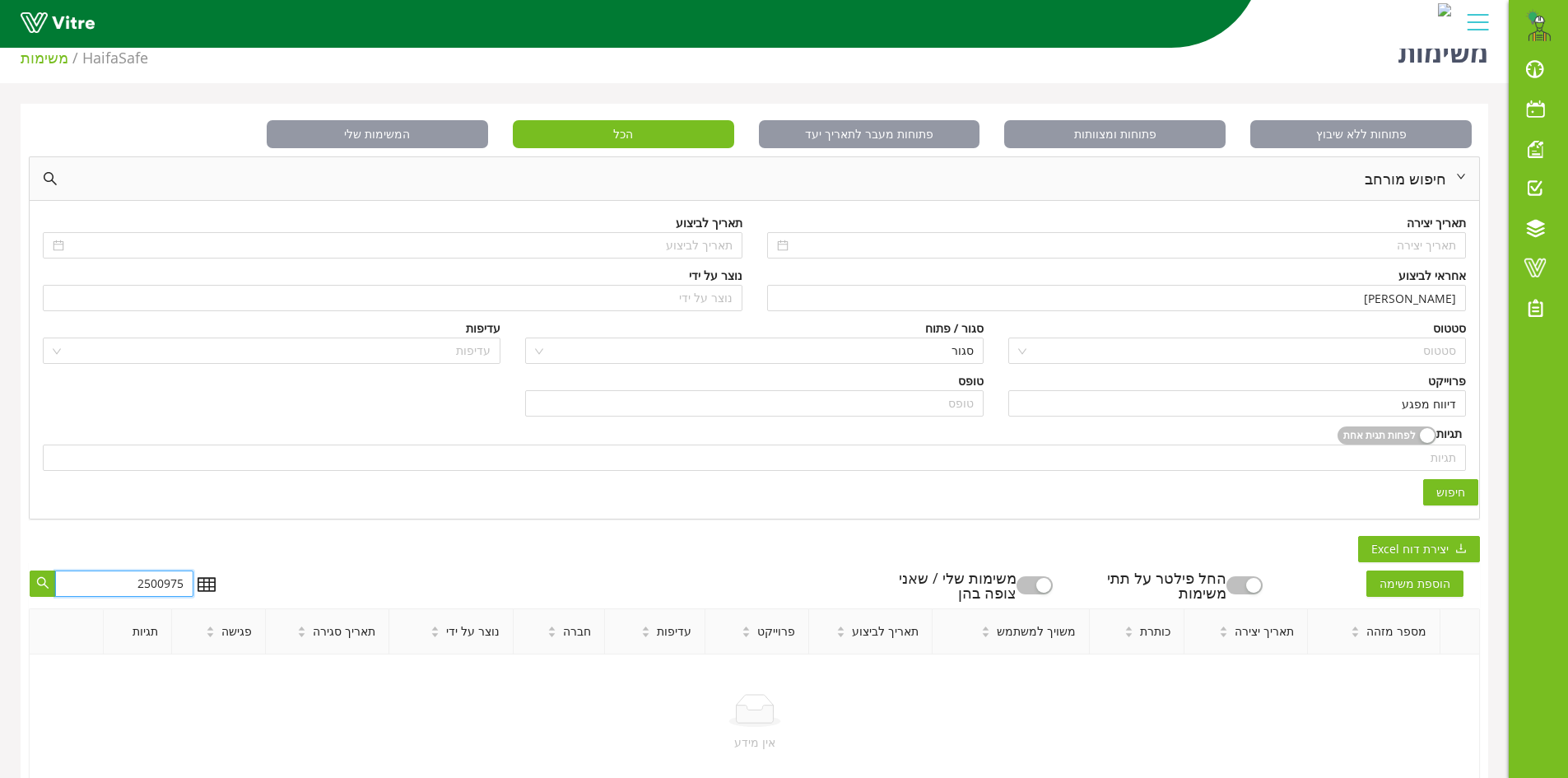
scroll to position [0, 0]
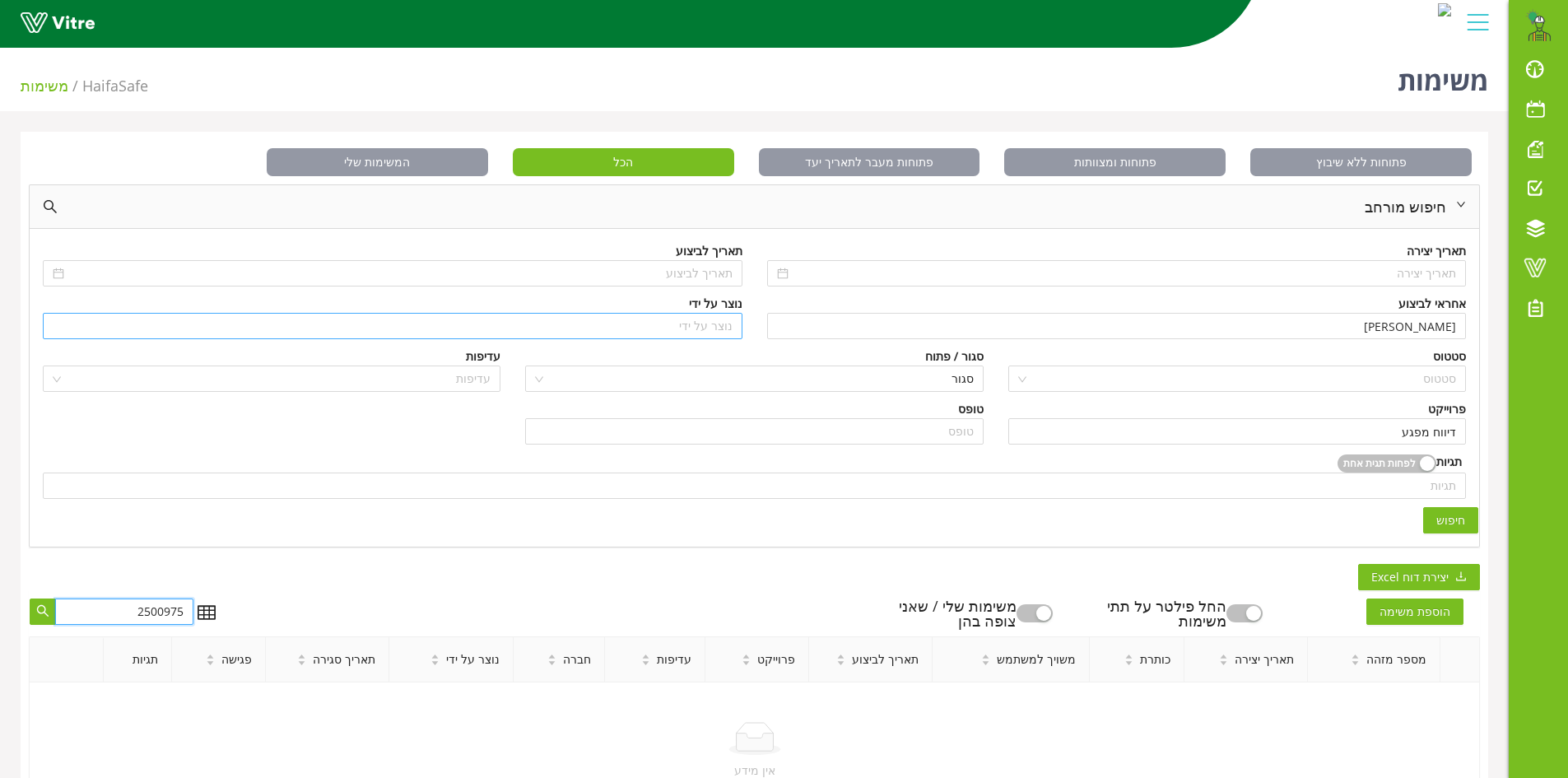
type input "2500975"
click at [691, 327] on input "search" at bounding box center [392, 326] width 679 height 25
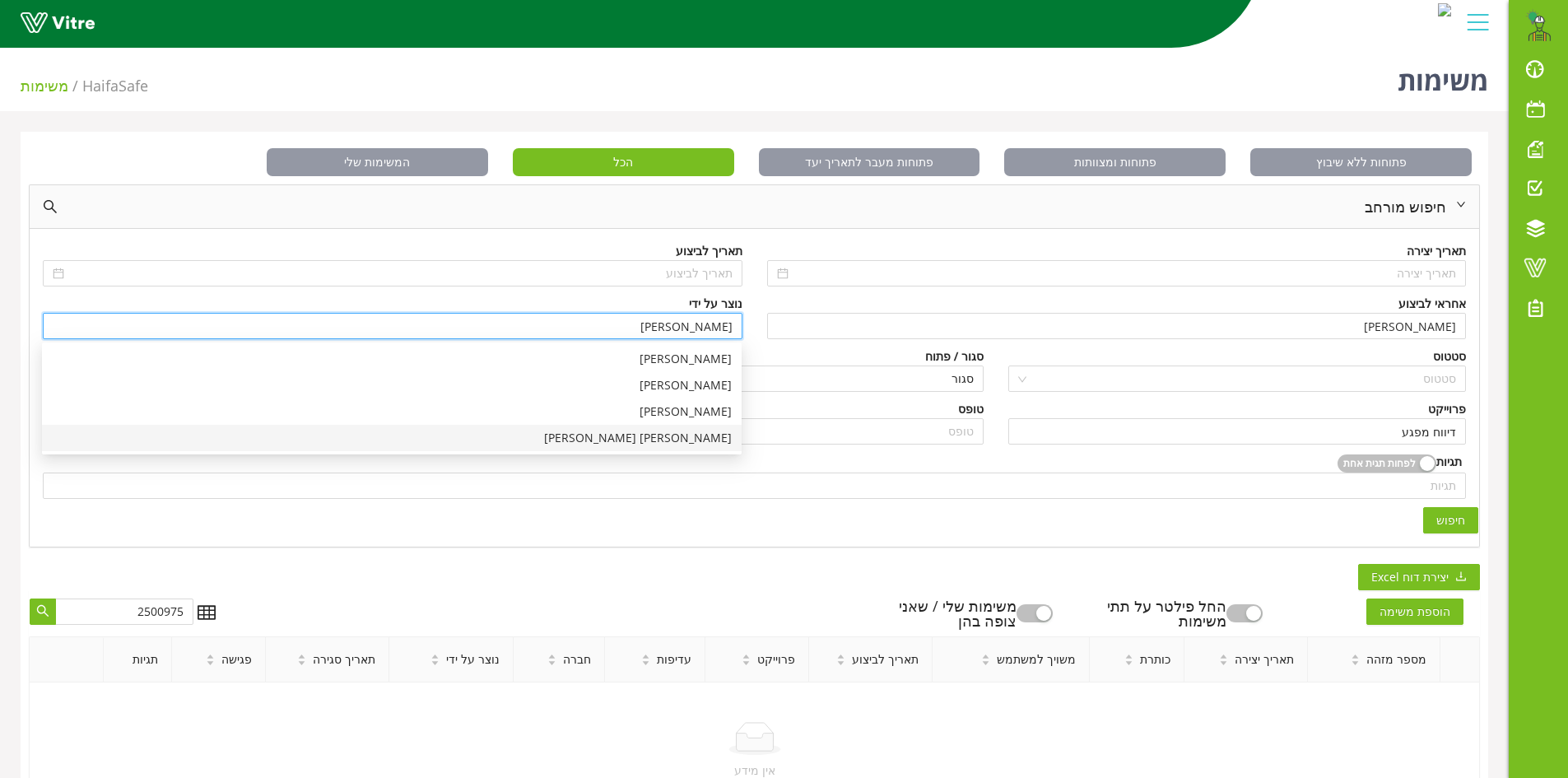
click at [698, 432] on div "[PERSON_NAME] [PERSON_NAME]" at bounding box center [392, 437] width 679 height 18
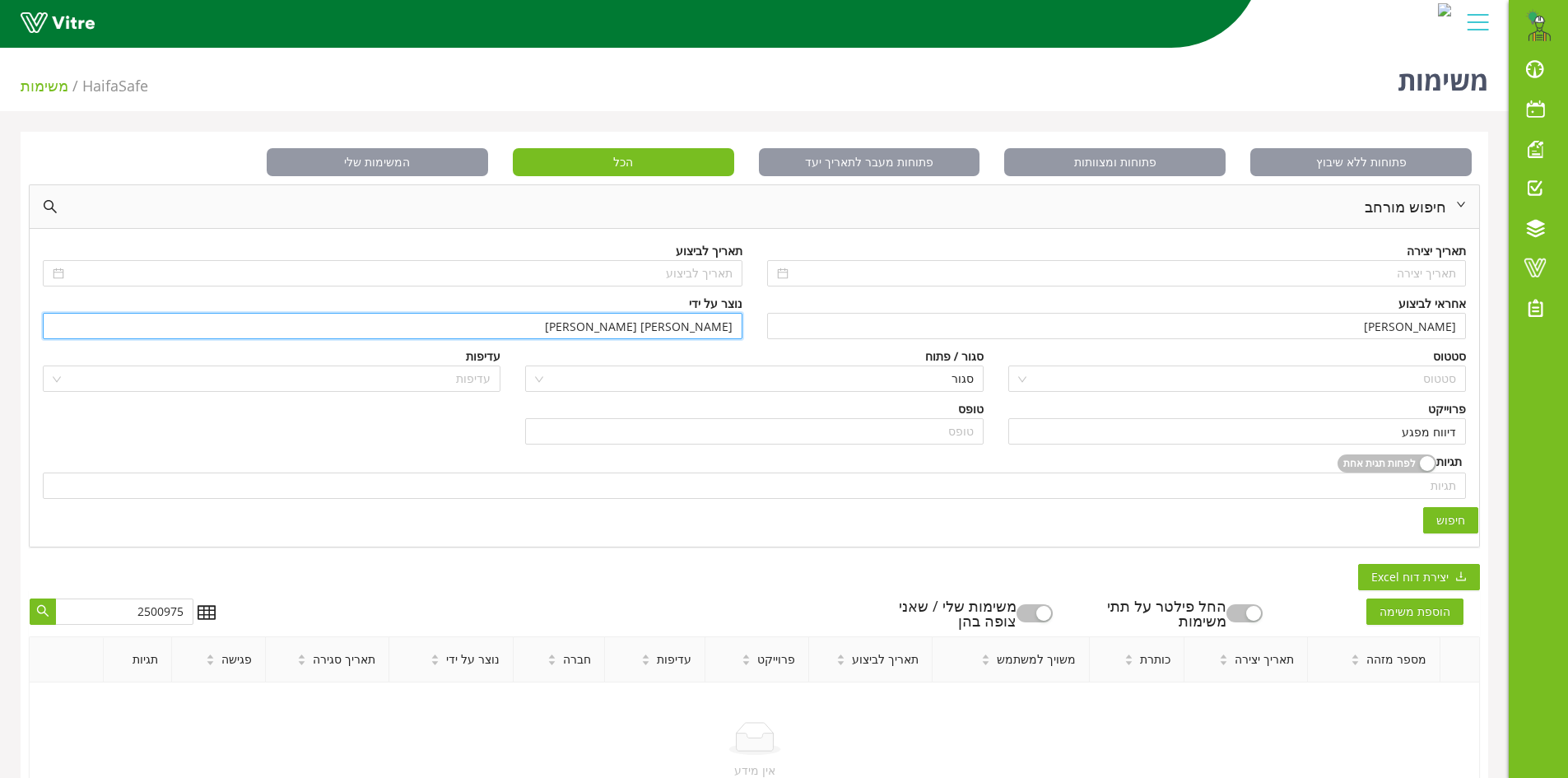
type input "[PERSON_NAME] [PERSON_NAME]"
click at [1451, 521] on span "חיפוש" at bounding box center [1450, 520] width 29 height 18
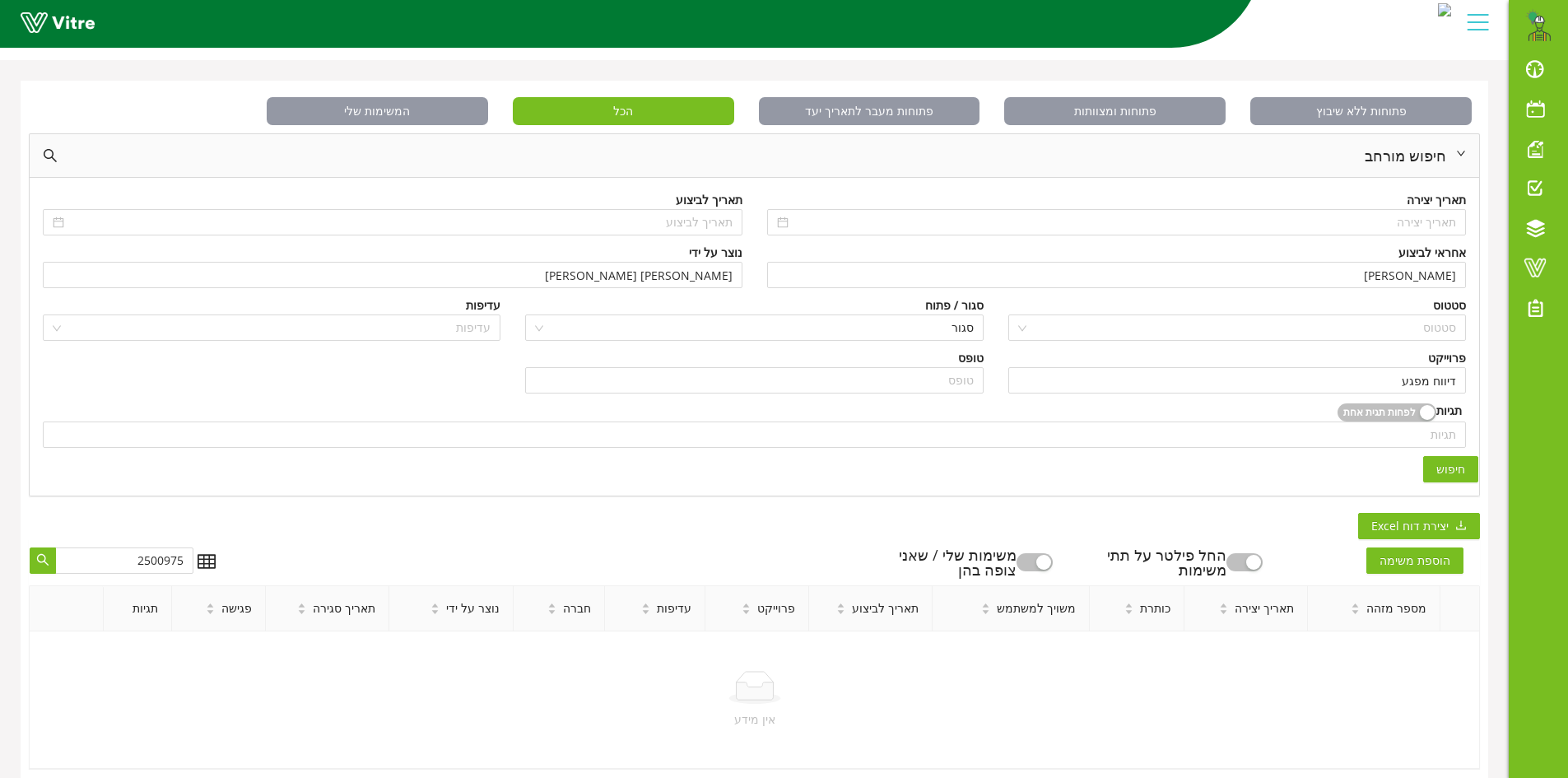
scroll to position [79, 0]
